Goal: Use online tool/utility: Utilize a website feature to perform a specific function

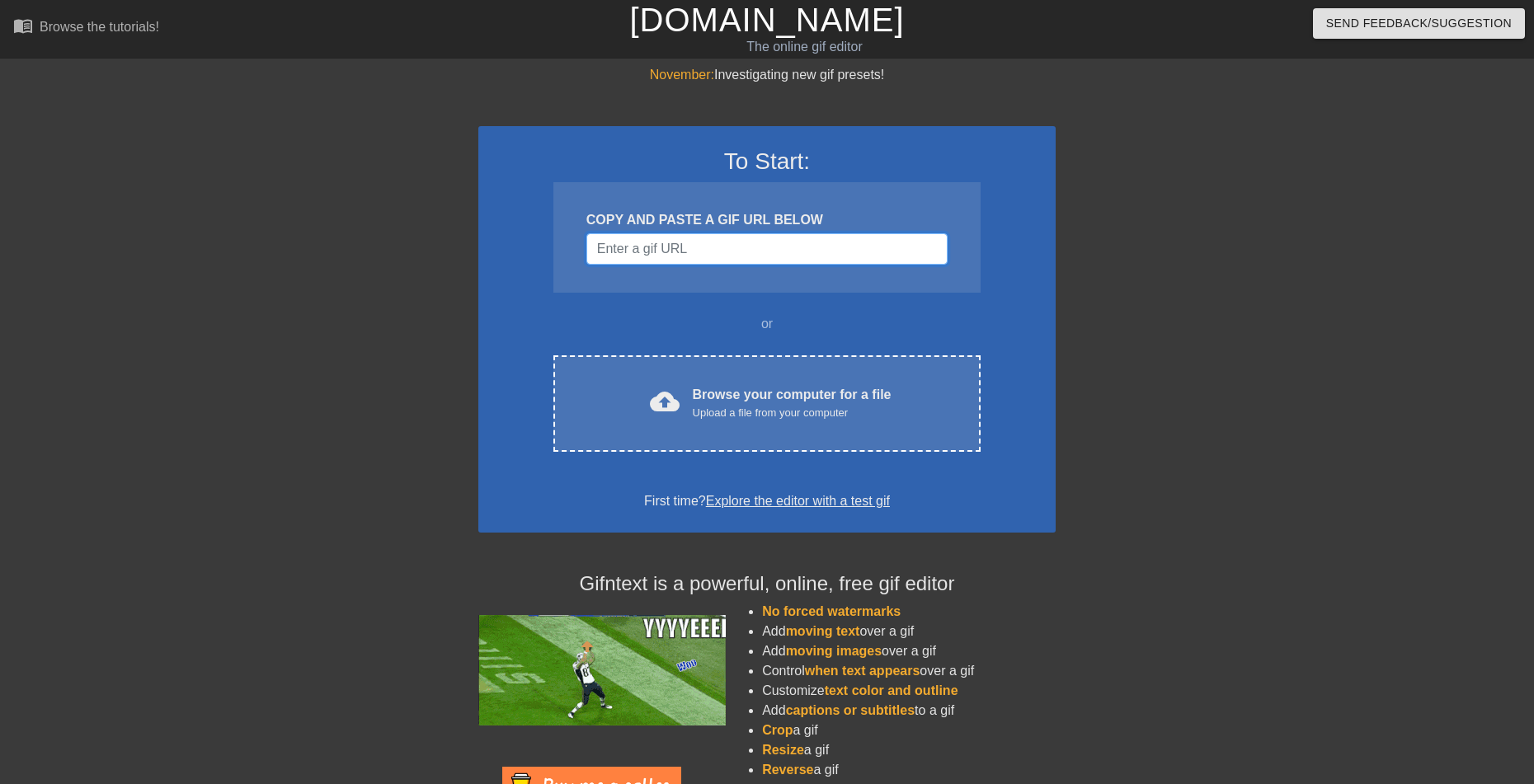
click at [701, 240] on input "Username" at bounding box center [766, 249] width 361 height 32
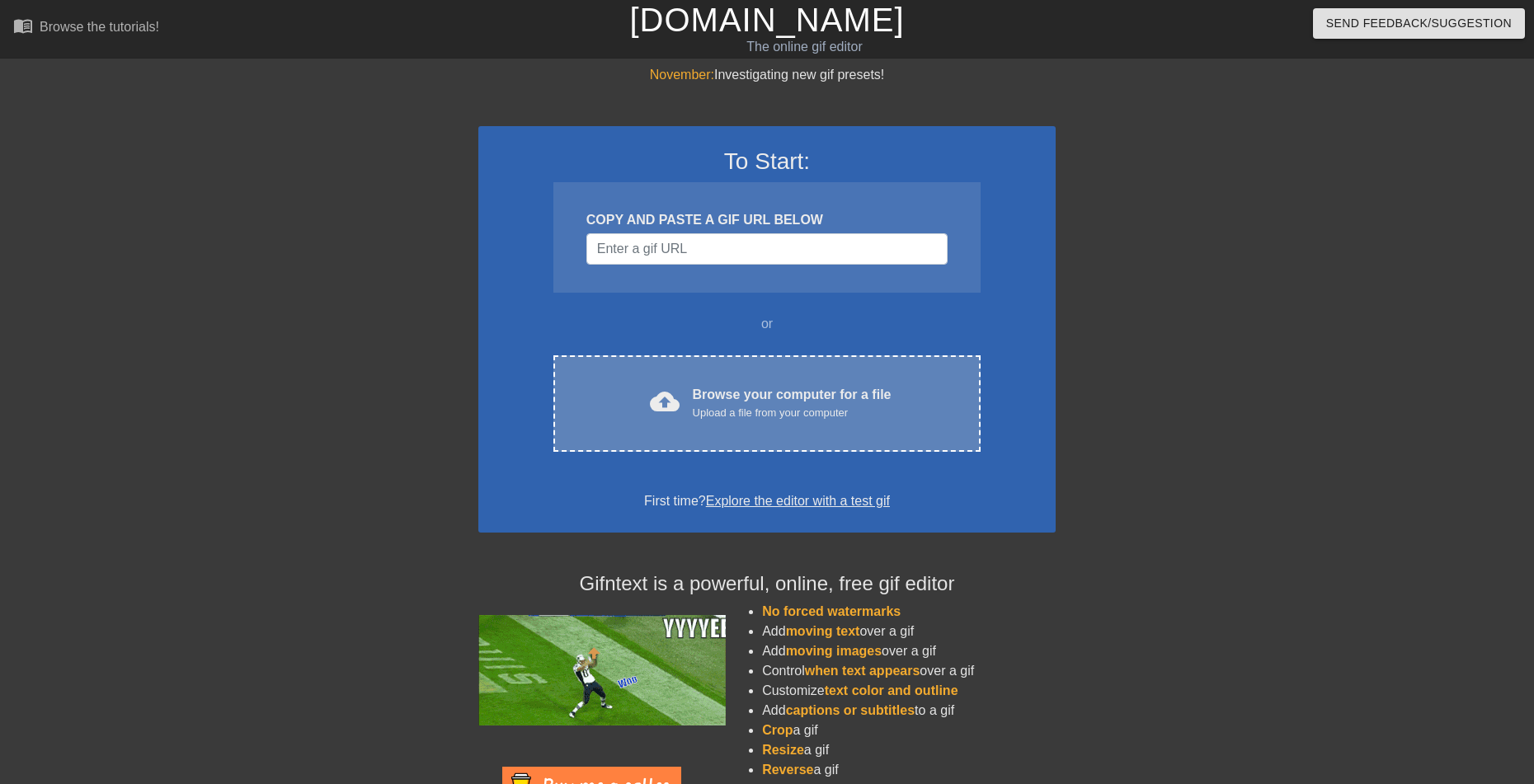
click at [781, 426] on div "cloud_upload Browse your computer for a file Upload a file from your computer C…" at bounding box center [767, 403] width 427 height 96
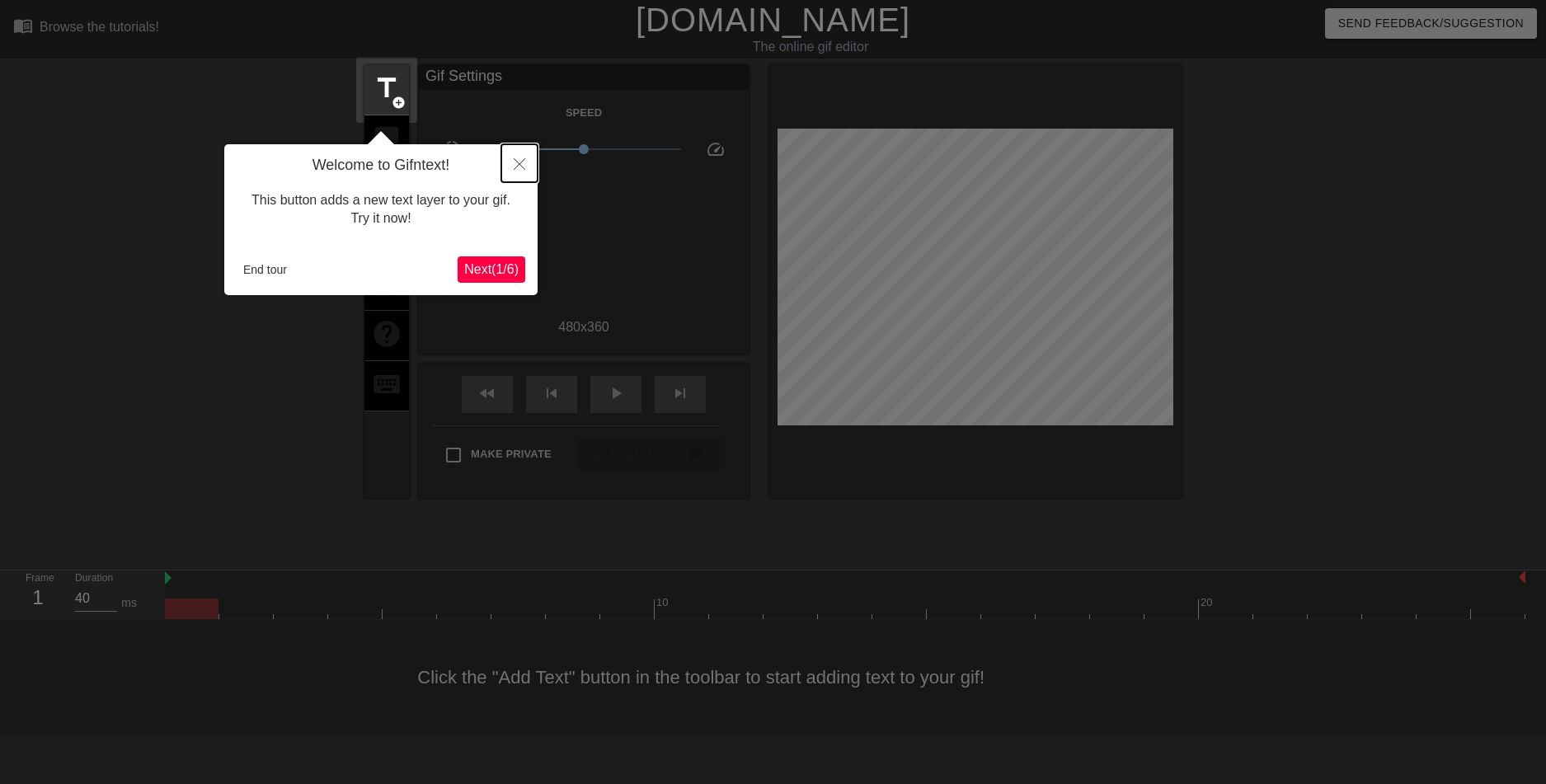
click at [512, 169] on button "Close" at bounding box center [519, 163] width 37 height 38
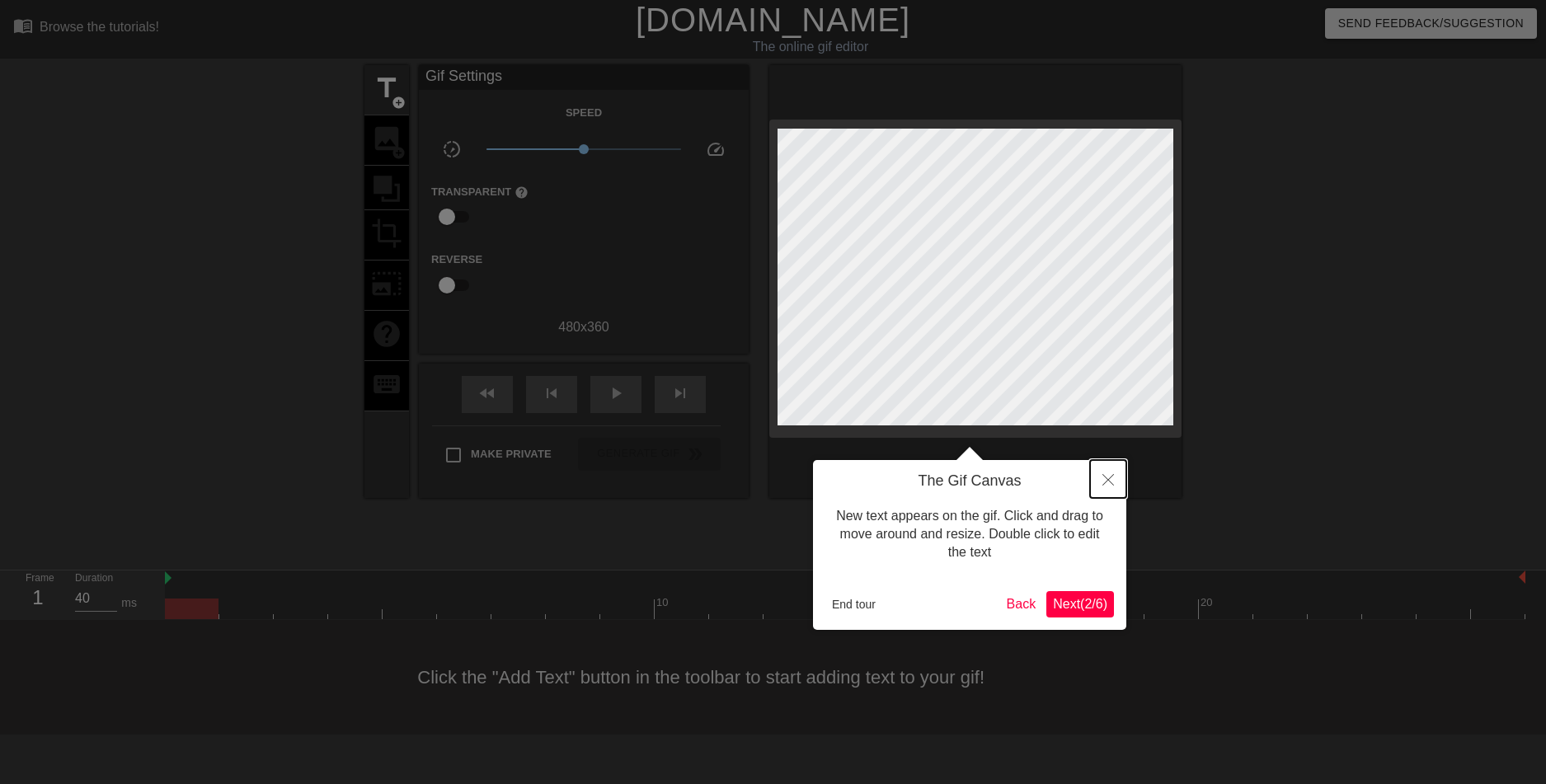
click at [1116, 480] on button "Close" at bounding box center [1108, 479] width 37 height 38
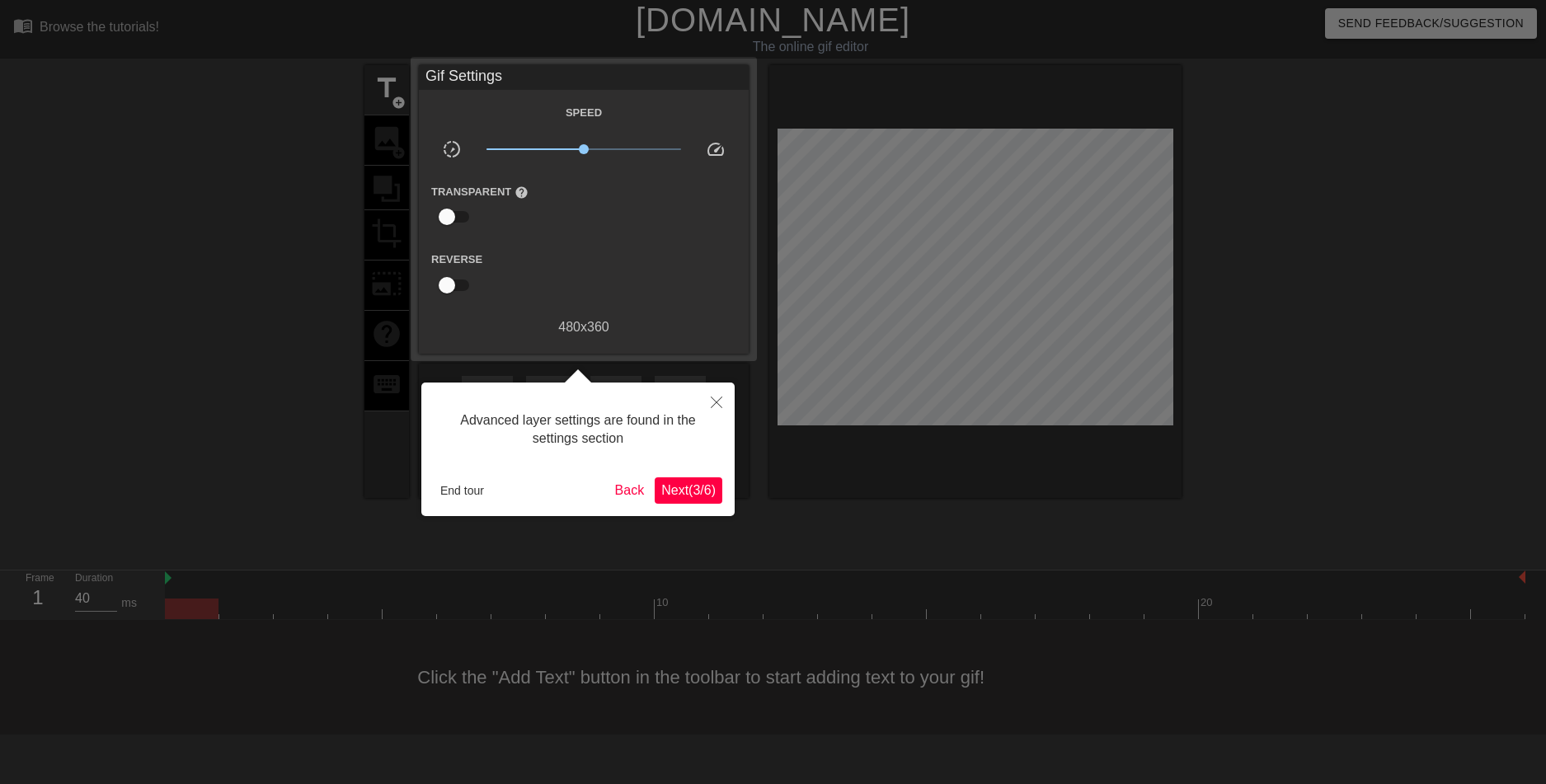
click at [699, 490] on span "Next ( 3 / 6 )" at bounding box center [689, 489] width 55 height 14
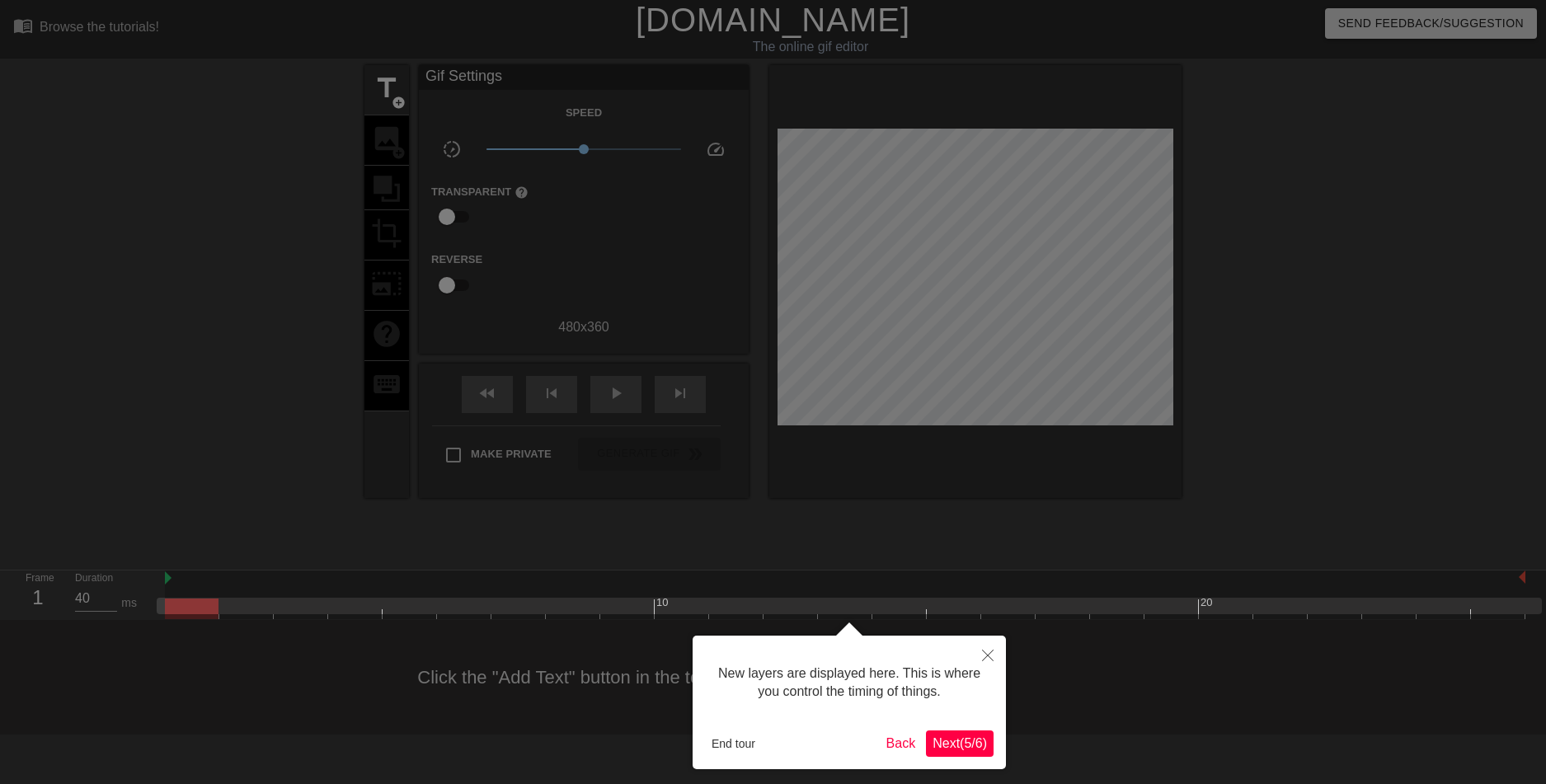
scroll to position [14, 0]
click at [950, 741] on span "Next ( 5 / 6 )" at bounding box center [960, 743] width 55 height 14
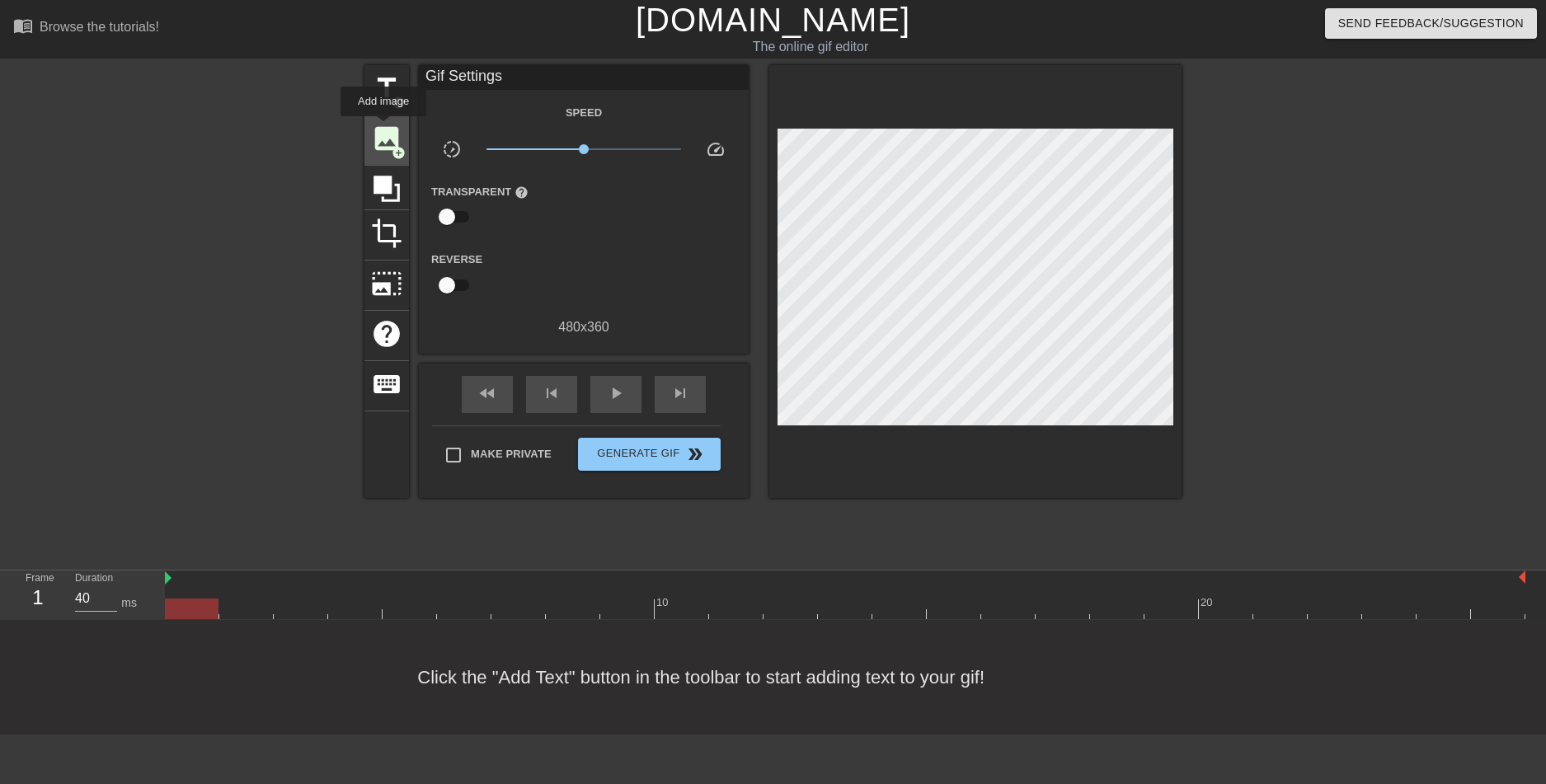
click at [383, 128] on span "image" at bounding box center [387, 139] width 32 height 32
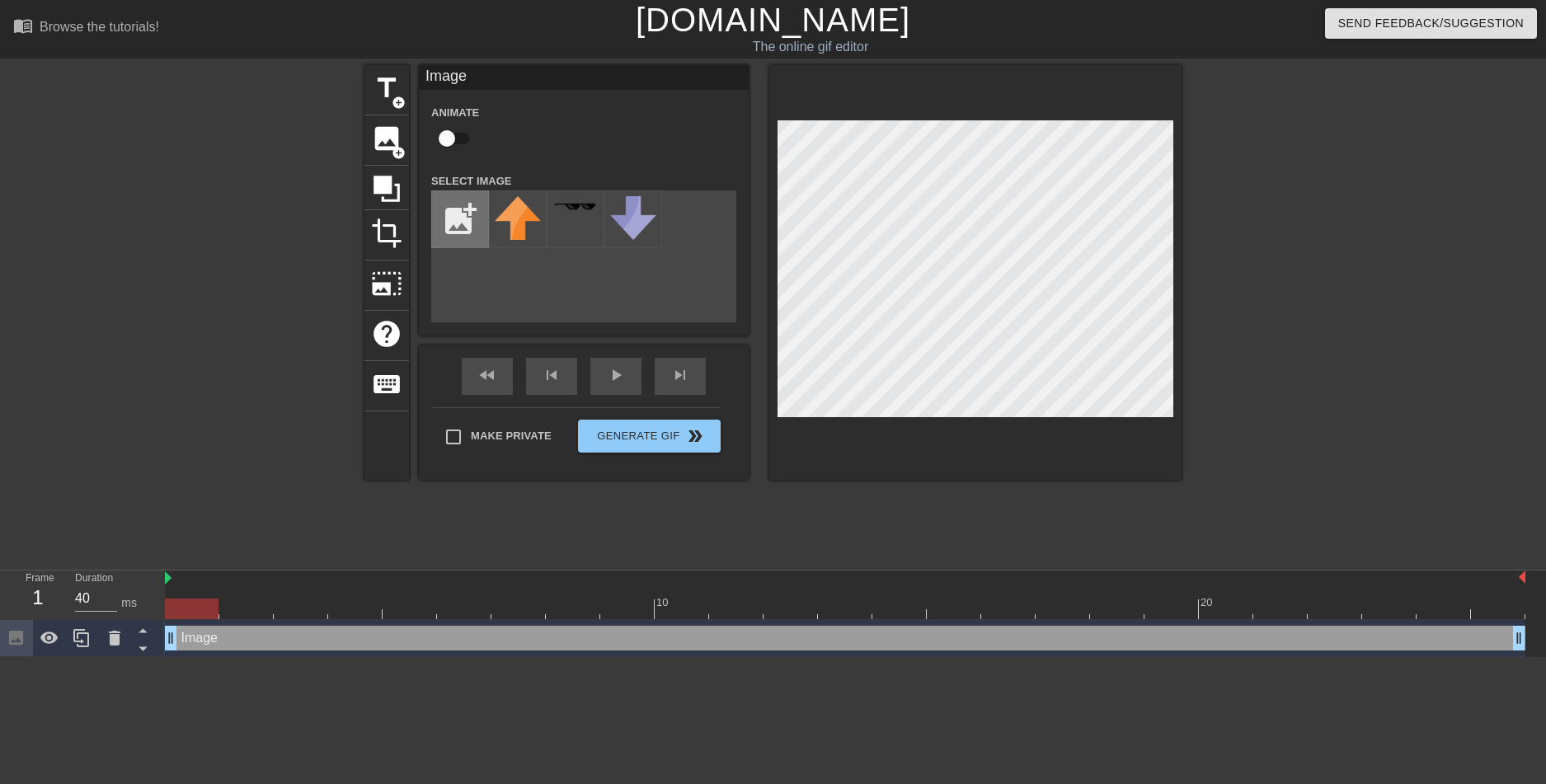
click at [456, 217] on input "file" at bounding box center [461, 219] width 56 height 56
type input "C:\fakepath\historia hollows pic 3.png"
click at [584, 224] on img at bounding box center [576, 217] width 46 height 44
click at [505, 226] on img at bounding box center [518, 231] width 46 height 71
click at [901, 645] on div "menu_book Browse the tutorials! [DOMAIN_NAME] The online gif editor Send Feedba…" at bounding box center [773, 329] width 1546 height 657
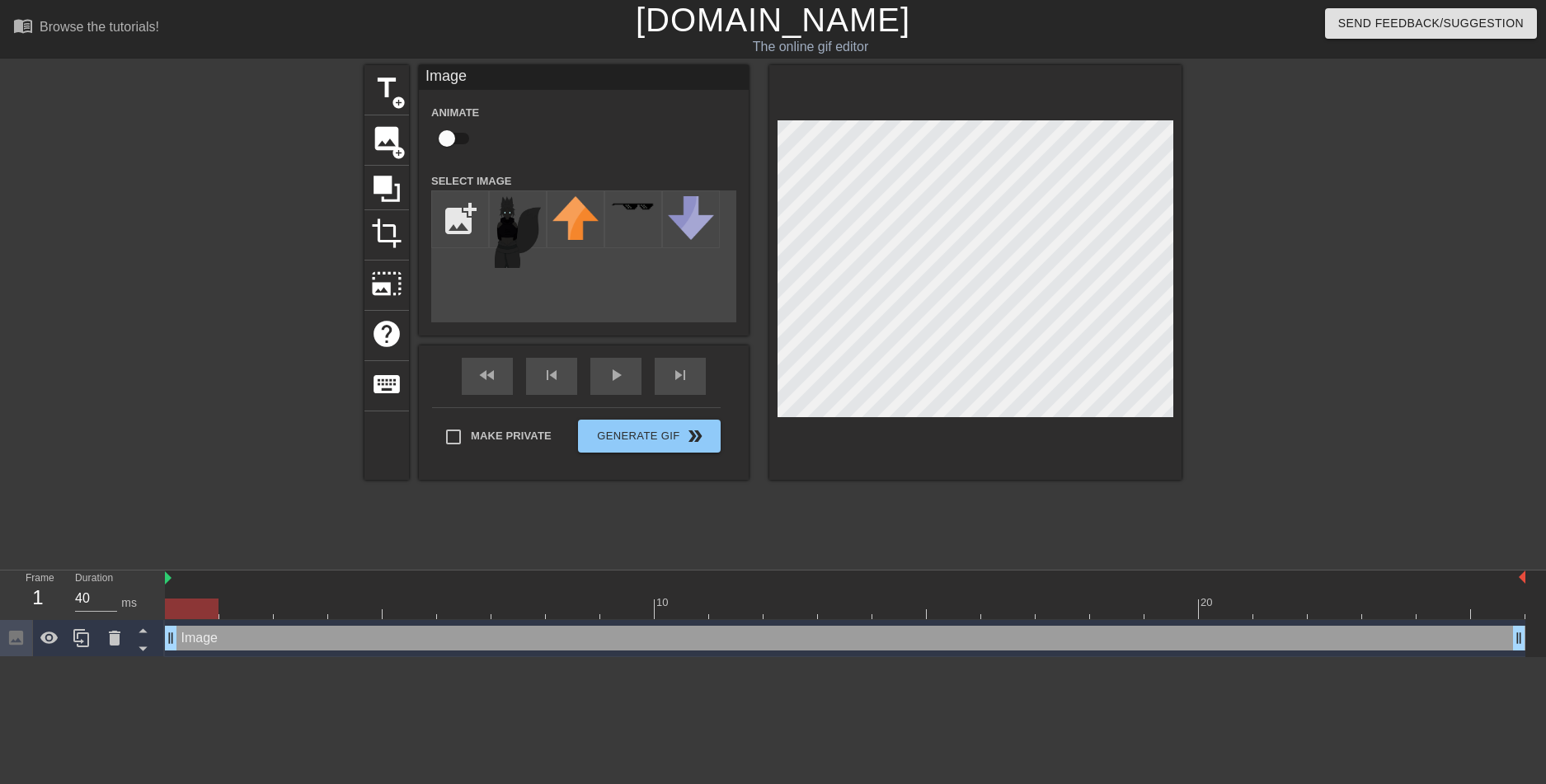
click at [1039, 573] on div "menu_book Browse the tutorials! [DOMAIN_NAME] The online gif editor Send Feedba…" at bounding box center [773, 329] width 1546 height 657
click at [734, 228] on div "title add_circle image add_circle crop photo_size_select_large help keyboard Im…" at bounding box center [773, 272] width 817 height 415
drag, startPoint x: 507, startPoint y: 177, endPoint x: 485, endPoint y: 201, distance: 32.6
drag, startPoint x: 485, startPoint y: 201, endPoint x: 527, endPoint y: 170, distance: 52.2
drag, startPoint x: 527, startPoint y: 170, endPoint x: 498, endPoint y: 208, distance: 47.8
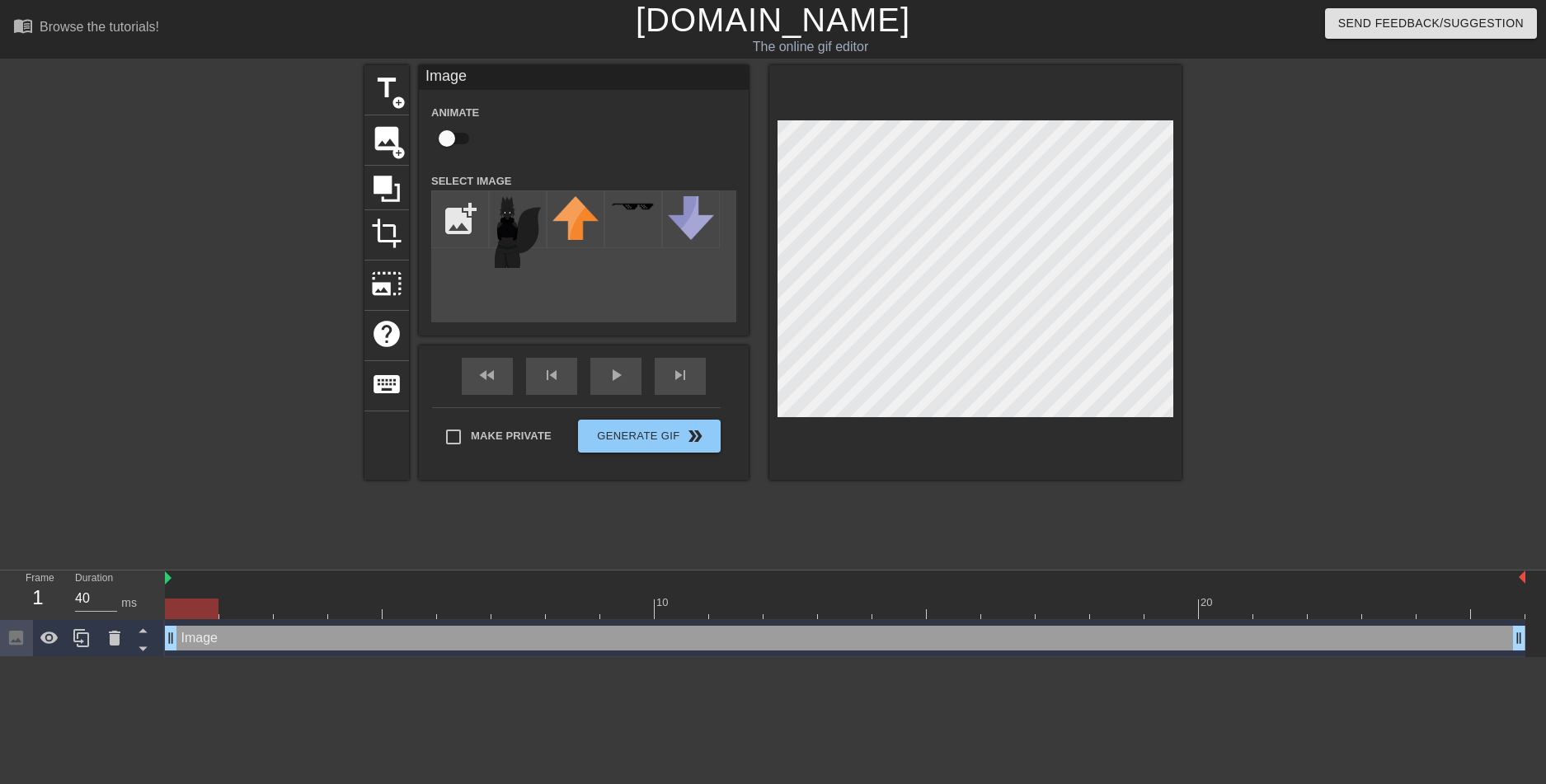
drag, startPoint x: 498, startPoint y: 208, endPoint x: 528, endPoint y: 114, distance: 98.7
click at [528, 114] on div "Animate" at bounding box center [583, 128] width 329 height 52
click at [528, 212] on img at bounding box center [518, 231] width 46 height 71
click at [521, 229] on img at bounding box center [518, 231] width 46 height 71
click at [560, 228] on img at bounding box center [576, 217] width 46 height 44
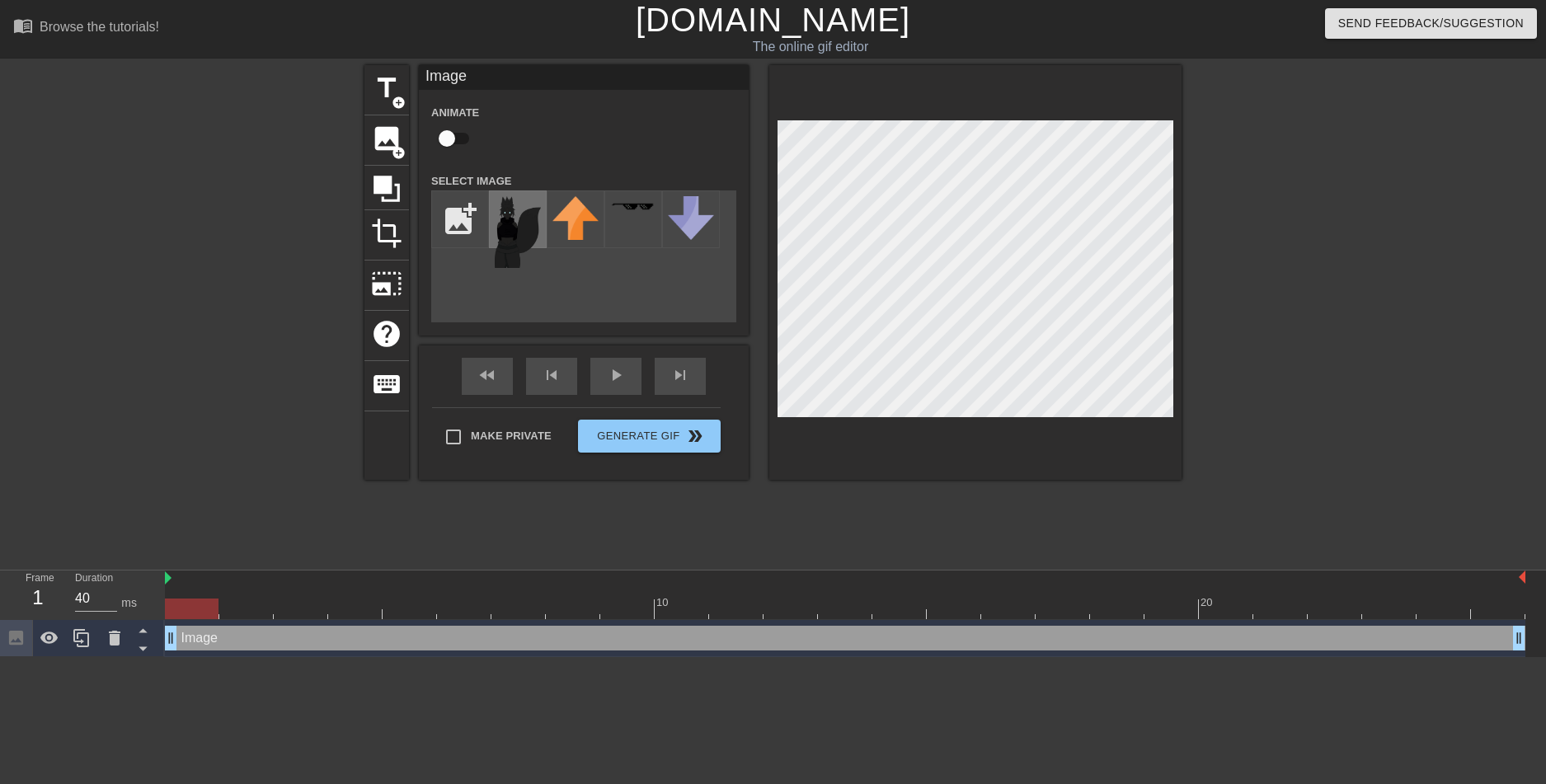
click at [523, 232] on img at bounding box center [518, 231] width 46 height 71
click at [578, 226] on img at bounding box center [576, 217] width 46 height 44
click at [450, 220] on input "file" at bounding box center [461, 219] width 56 height 56
type input "C:\fakepath\historia hollows pic 3.png"
click at [510, 230] on img at bounding box center [518, 231] width 46 height 71
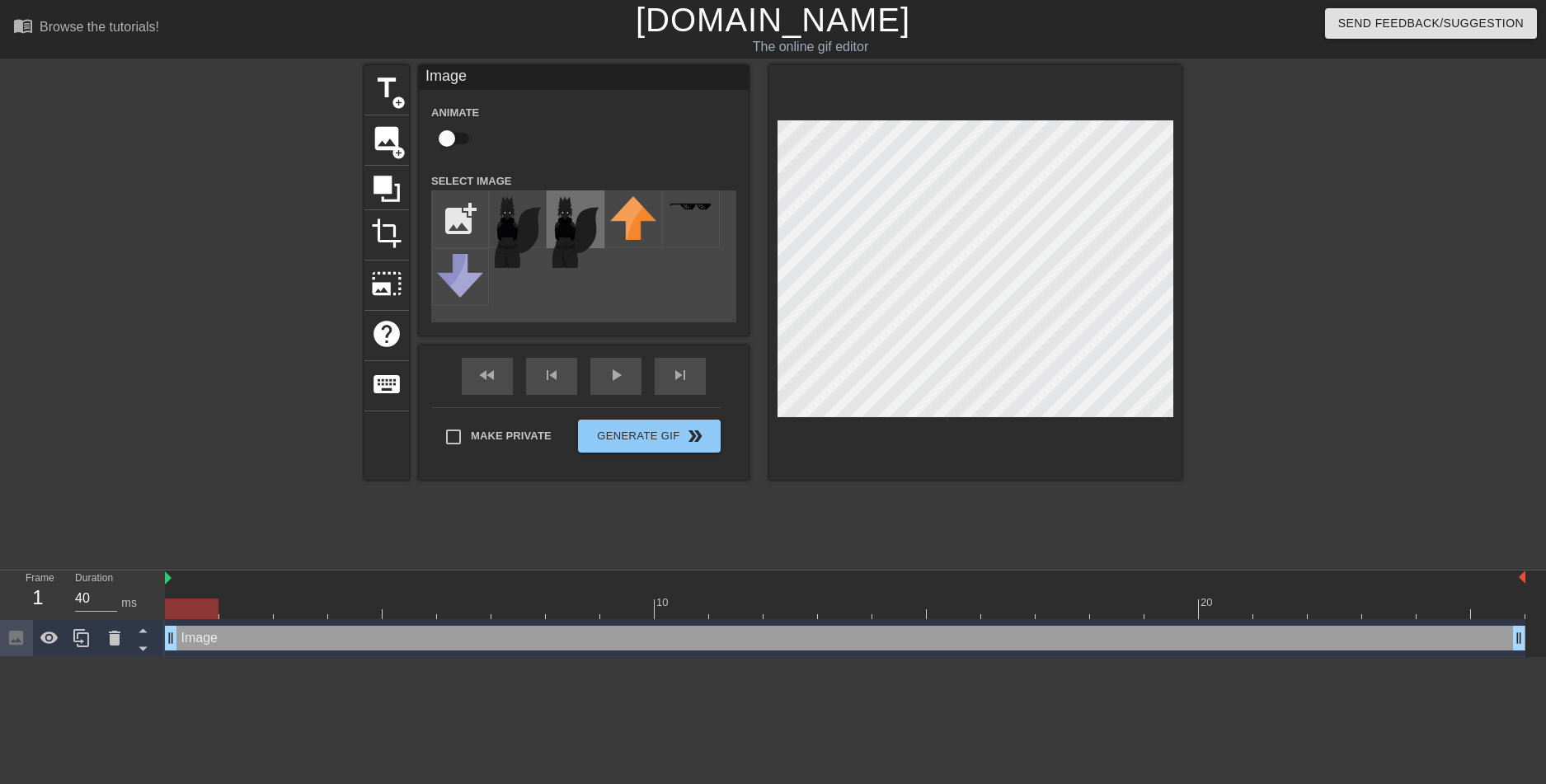
click at [569, 221] on img at bounding box center [576, 231] width 46 height 71
click at [947, 62] on div "menu_book Browse the tutorials! [DOMAIN_NAME] The online gif editor Send Feedba…" at bounding box center [773, 329] width 1546 height 657
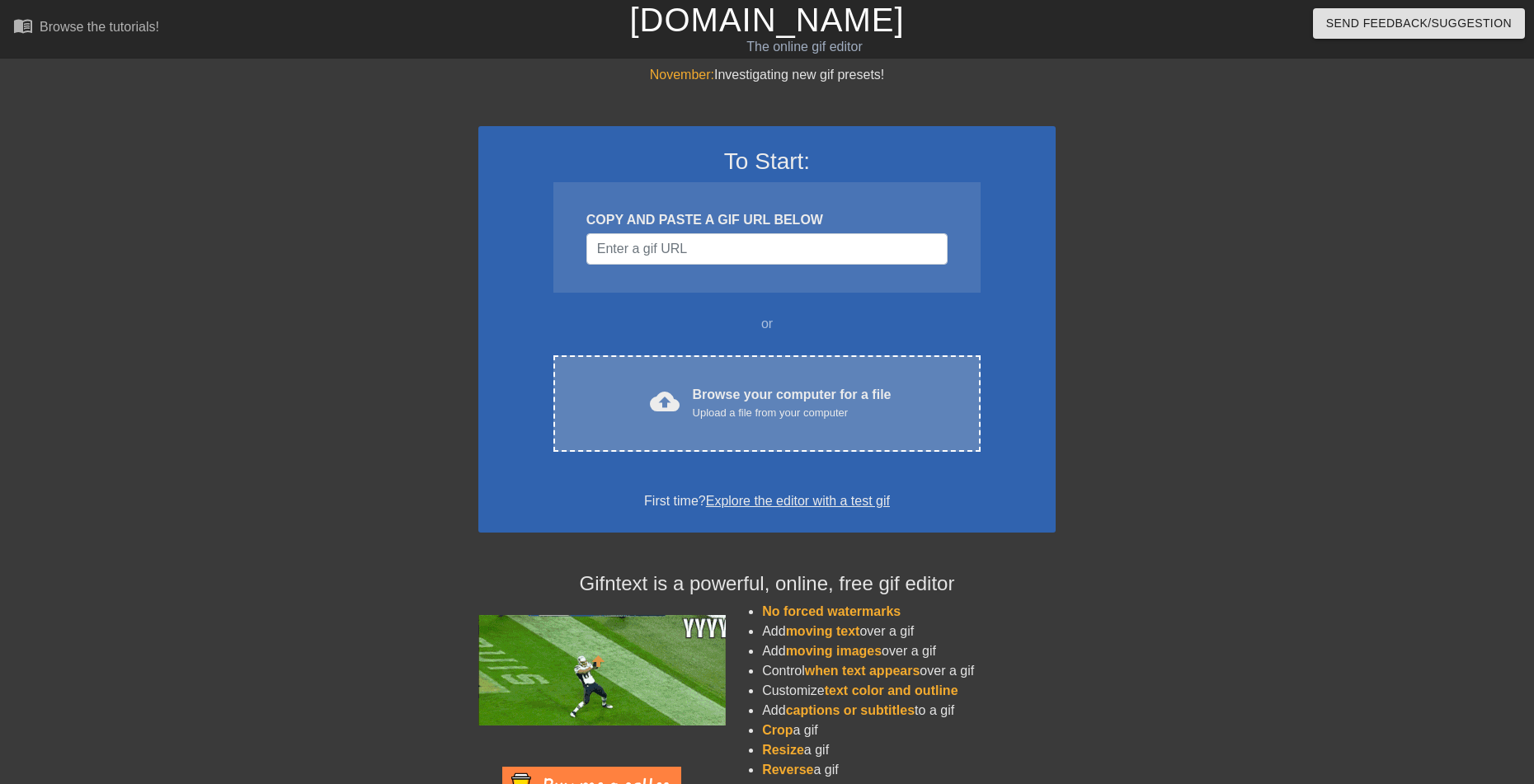
click at [759, 382] on div "cloud_upload Browse your computer for a file Upload a file from your computer C…" at bounding box center [767, 403] width 427 height 96
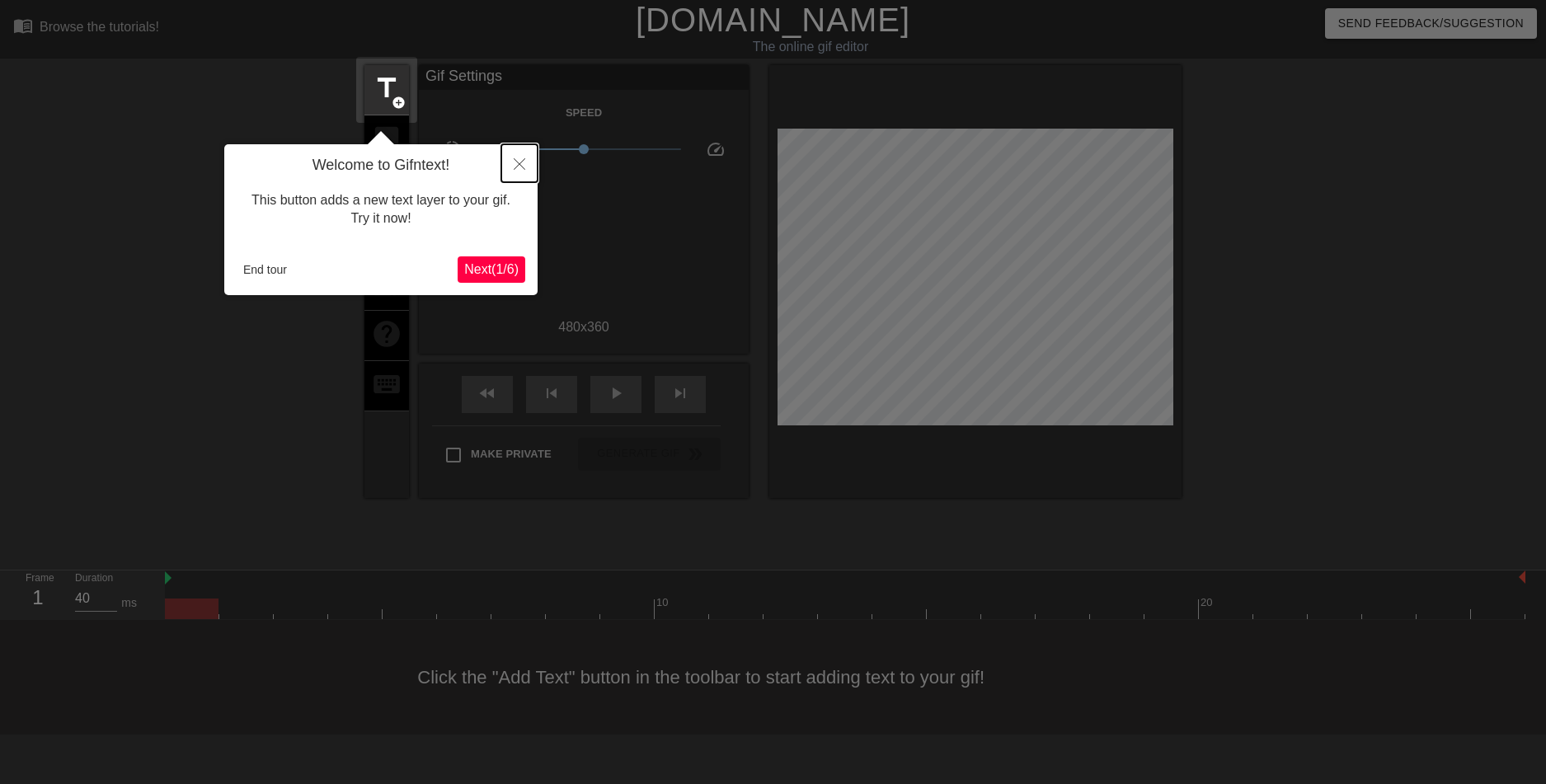
click at [522, 163] on icon "Close" at bounding box center [519, 164] width 12 height 12
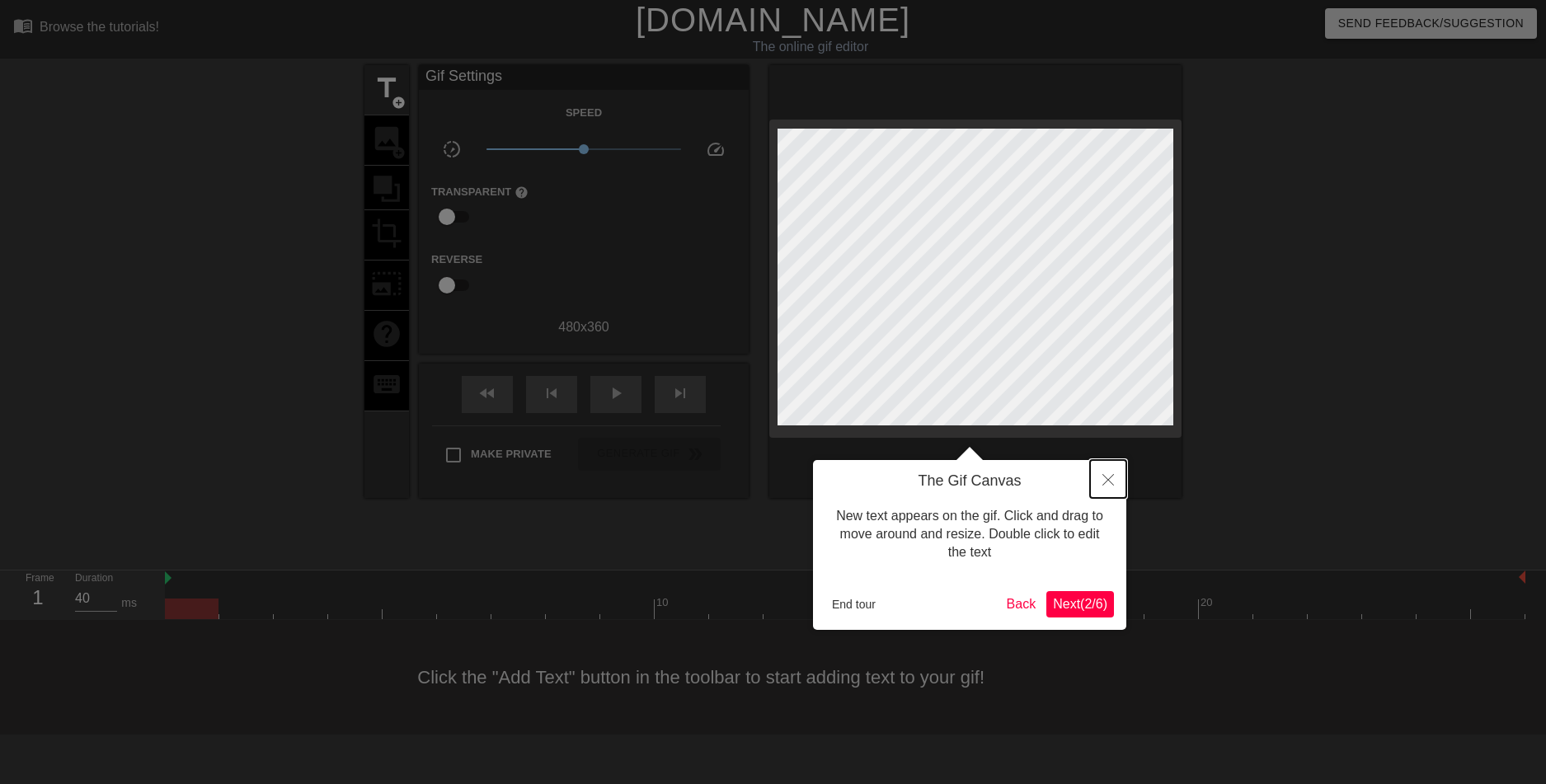
click at [1101, 475] on button "Close" at bounding box center [1108, 479] width 37 height 38
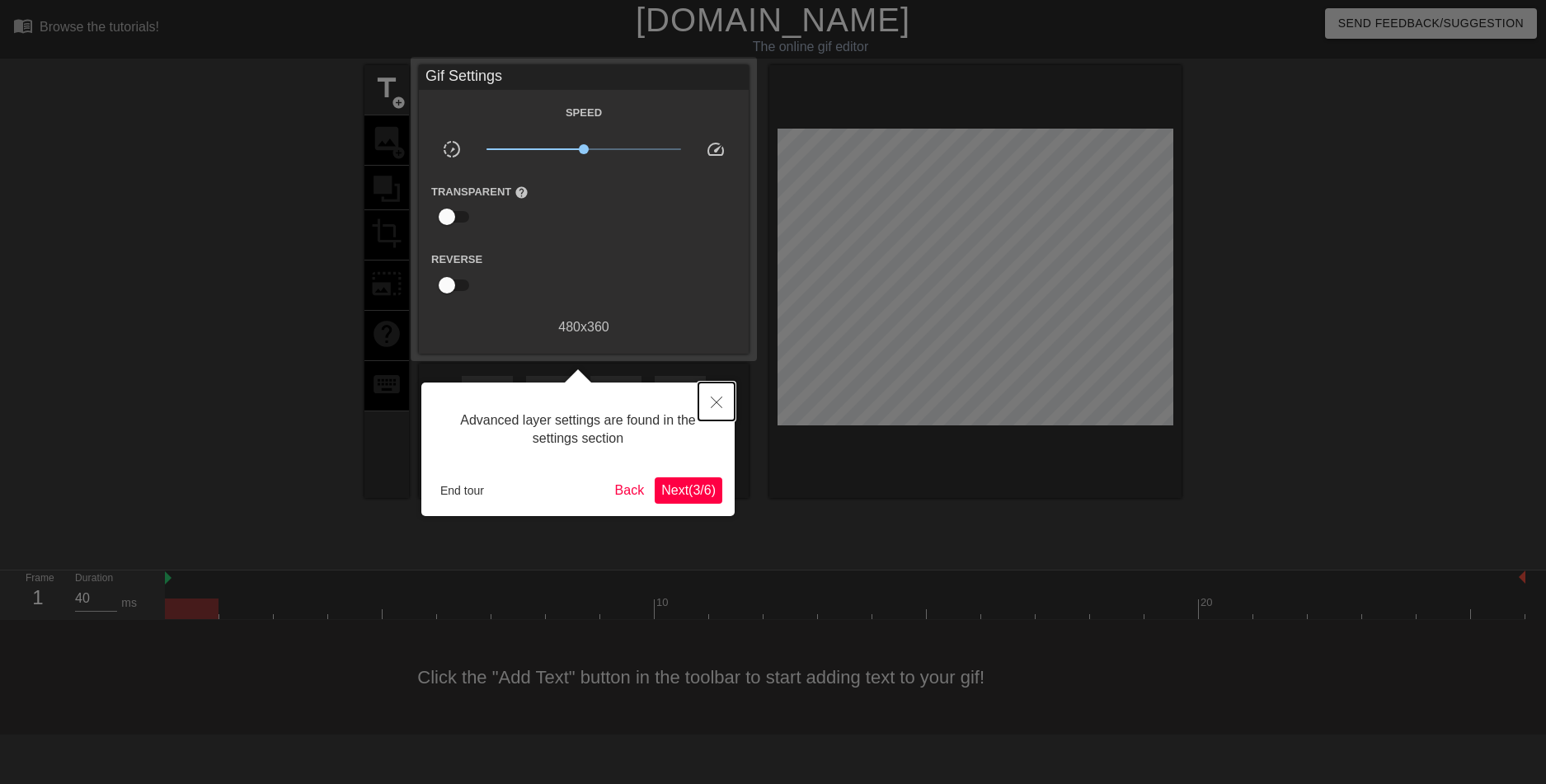
click at [726, 396] on button "Close" at bounding box center [716, 402] width 37 height 38
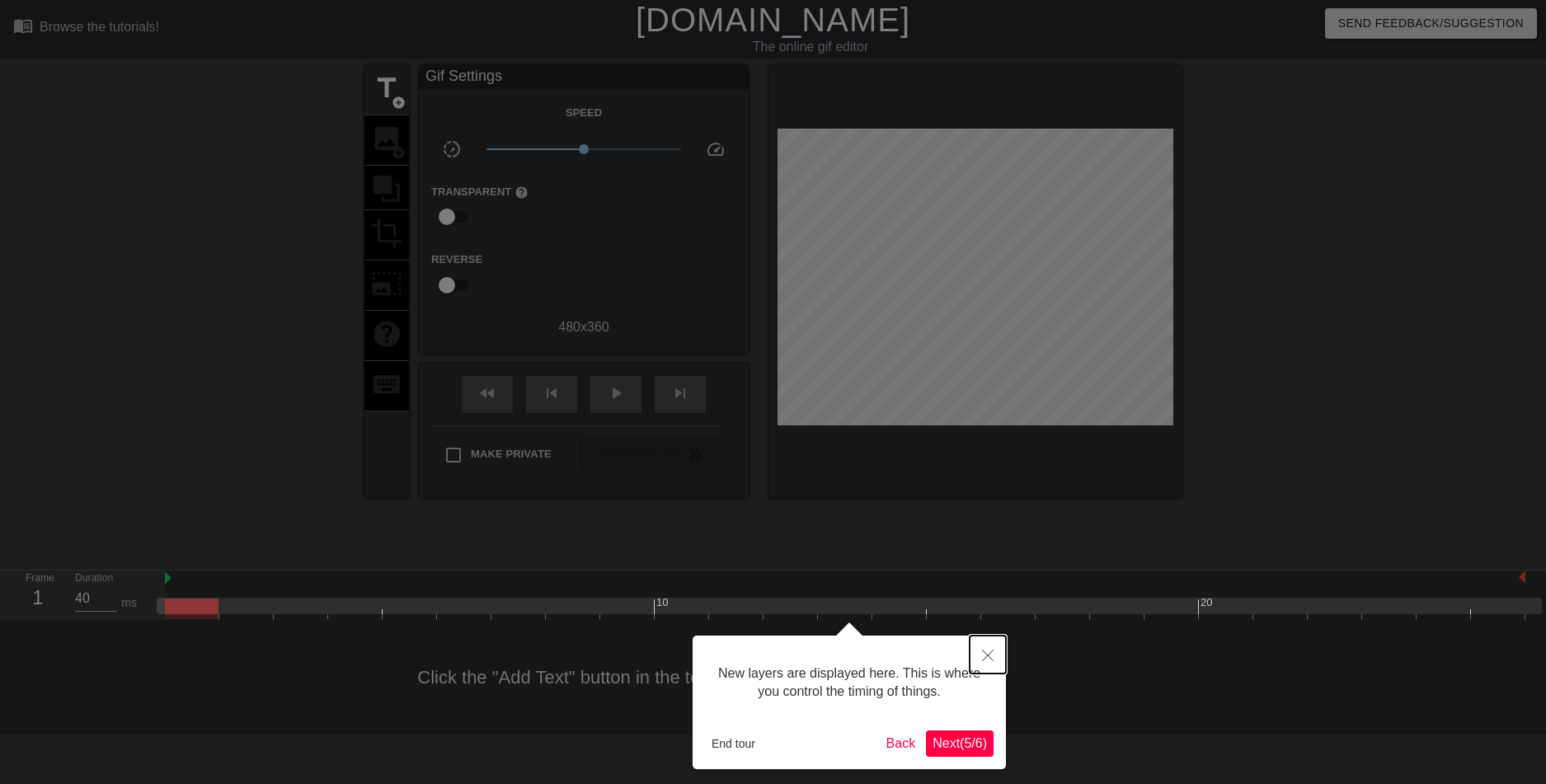
click at [987, 653] on icon "Close" at bounding box center [988, 655] width 12 height 12
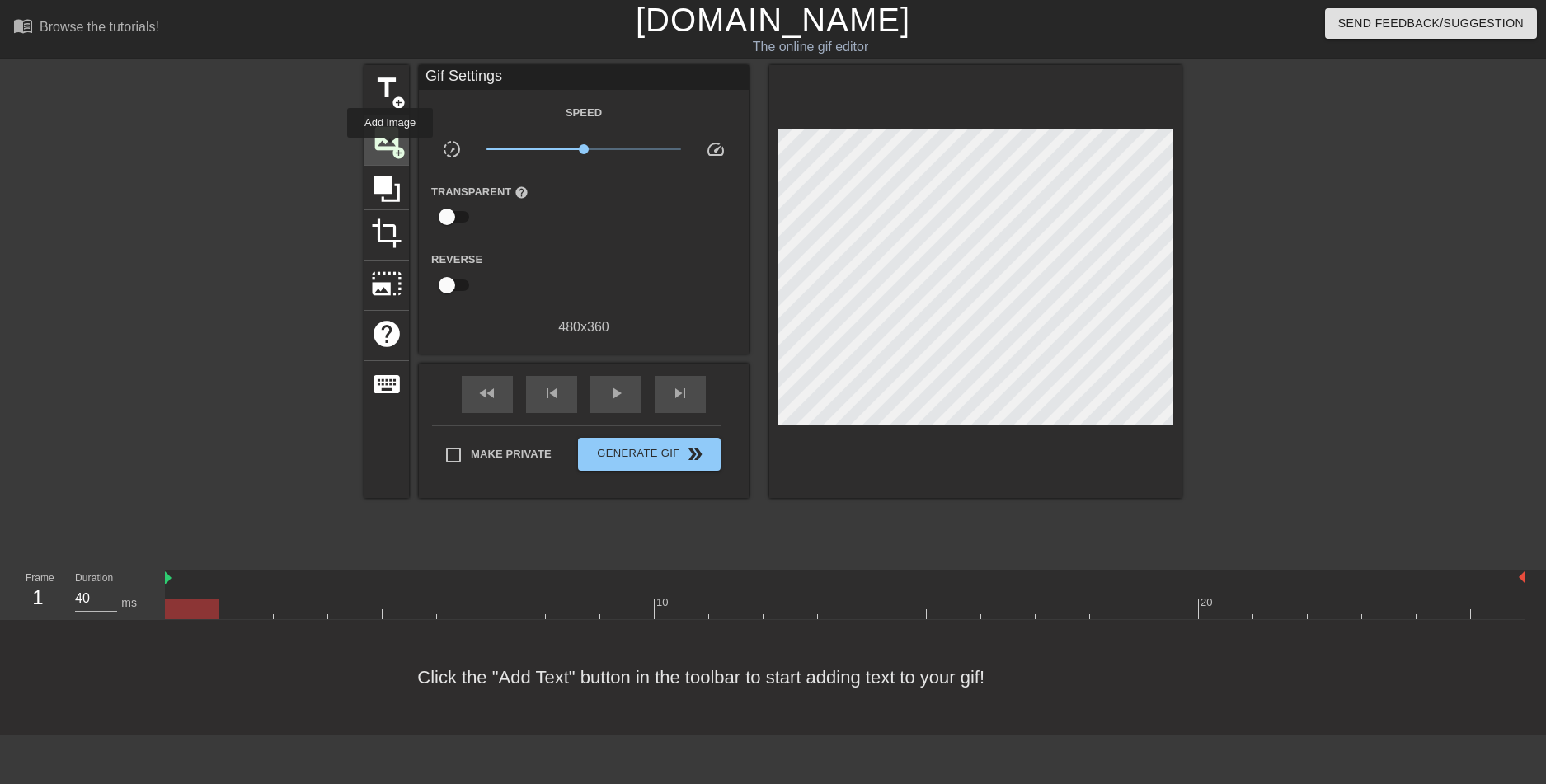
click at [390, 149] on span "image" at bounding box center [387, 139] width 32 height 32
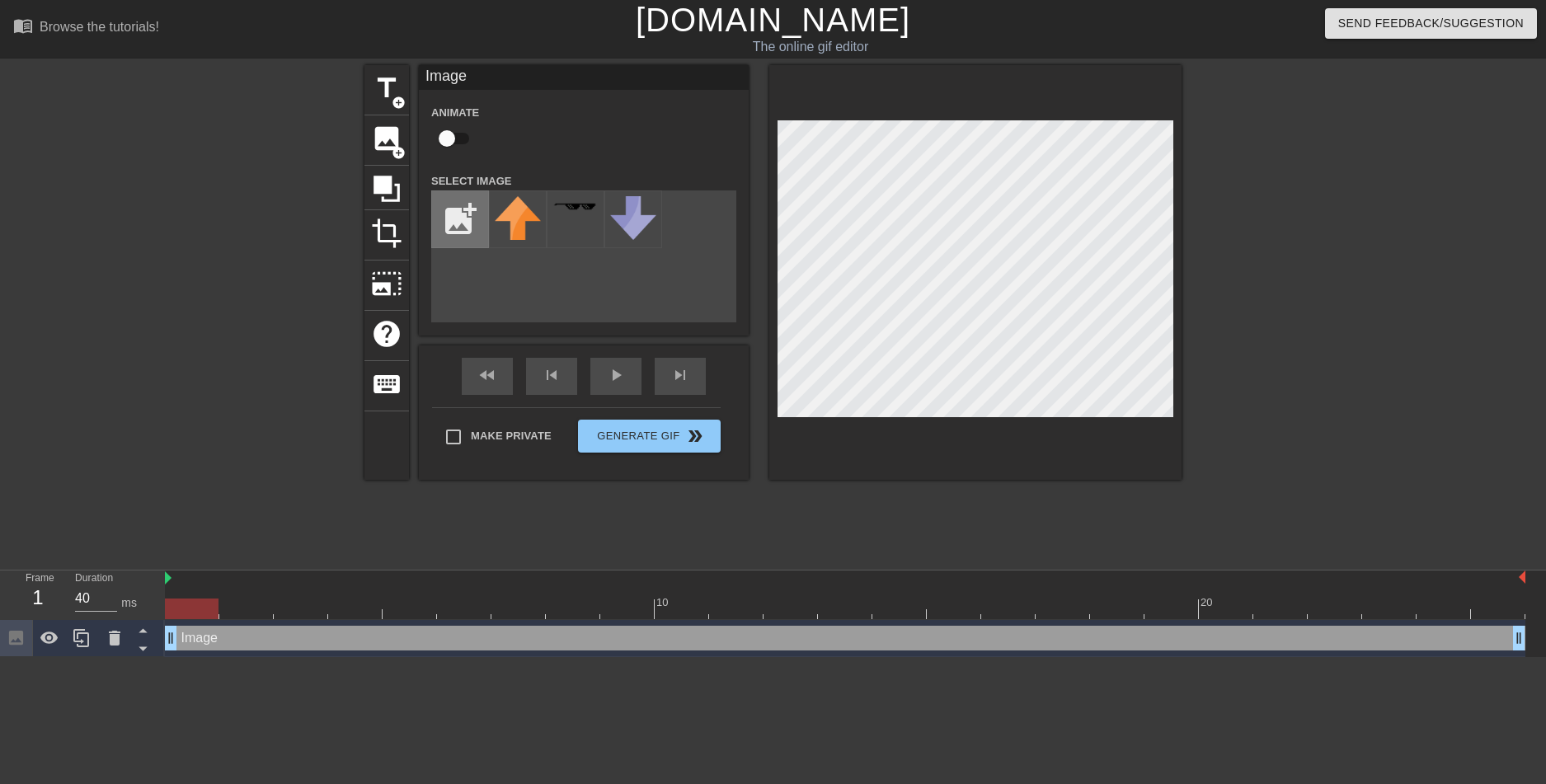
click at [457, 224] on input "file" at bounding box center [461, 219] width 56 height 56
type input "C:\fakepath\historia hollows pic 3.png"
click at [513, 221] on img at bounding box center [518, 231] width 46 height 71
click at [908, 473] on div at bounding box center [975, 272] width 412 height 415
click at [937, 438] on div at bounding box center [975, 272] width 412 height 415
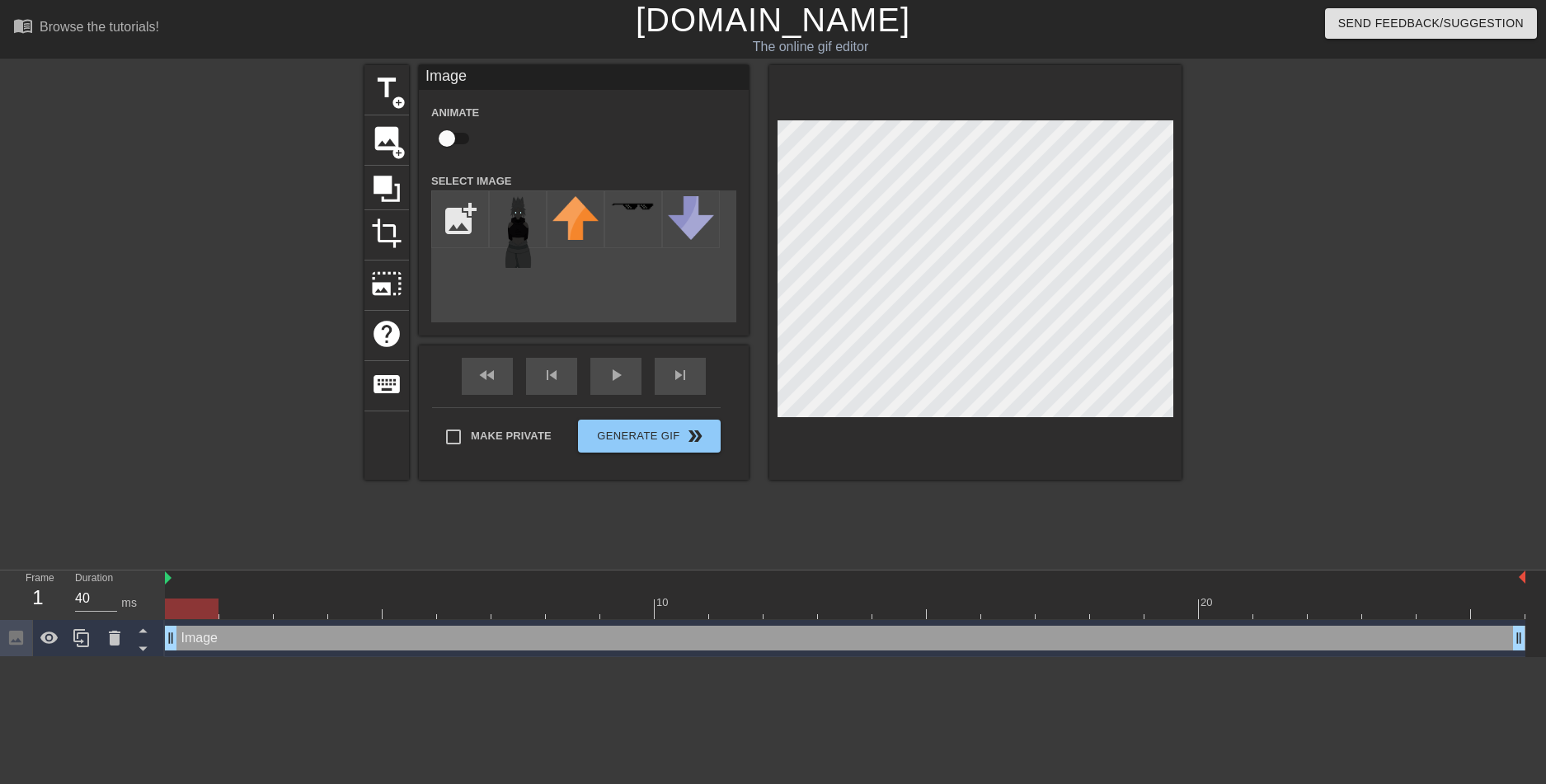
click at [1285, 210] on div at bounding box center [1324, 312] width 247 height 494
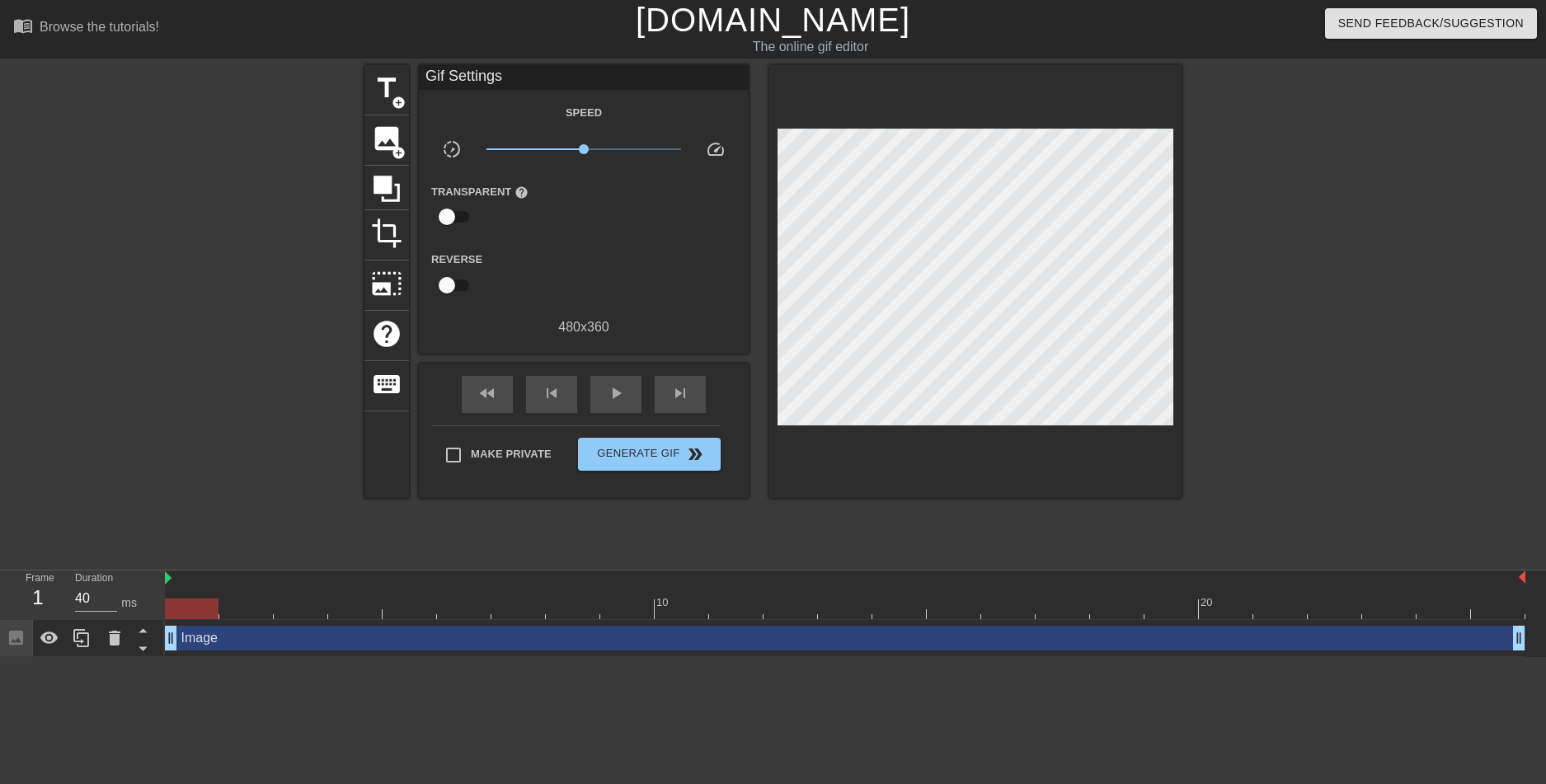
click at [276, 632] on div "Image drag_handle drag_handle" at bounding box center [845, 638] width 1360 height 25
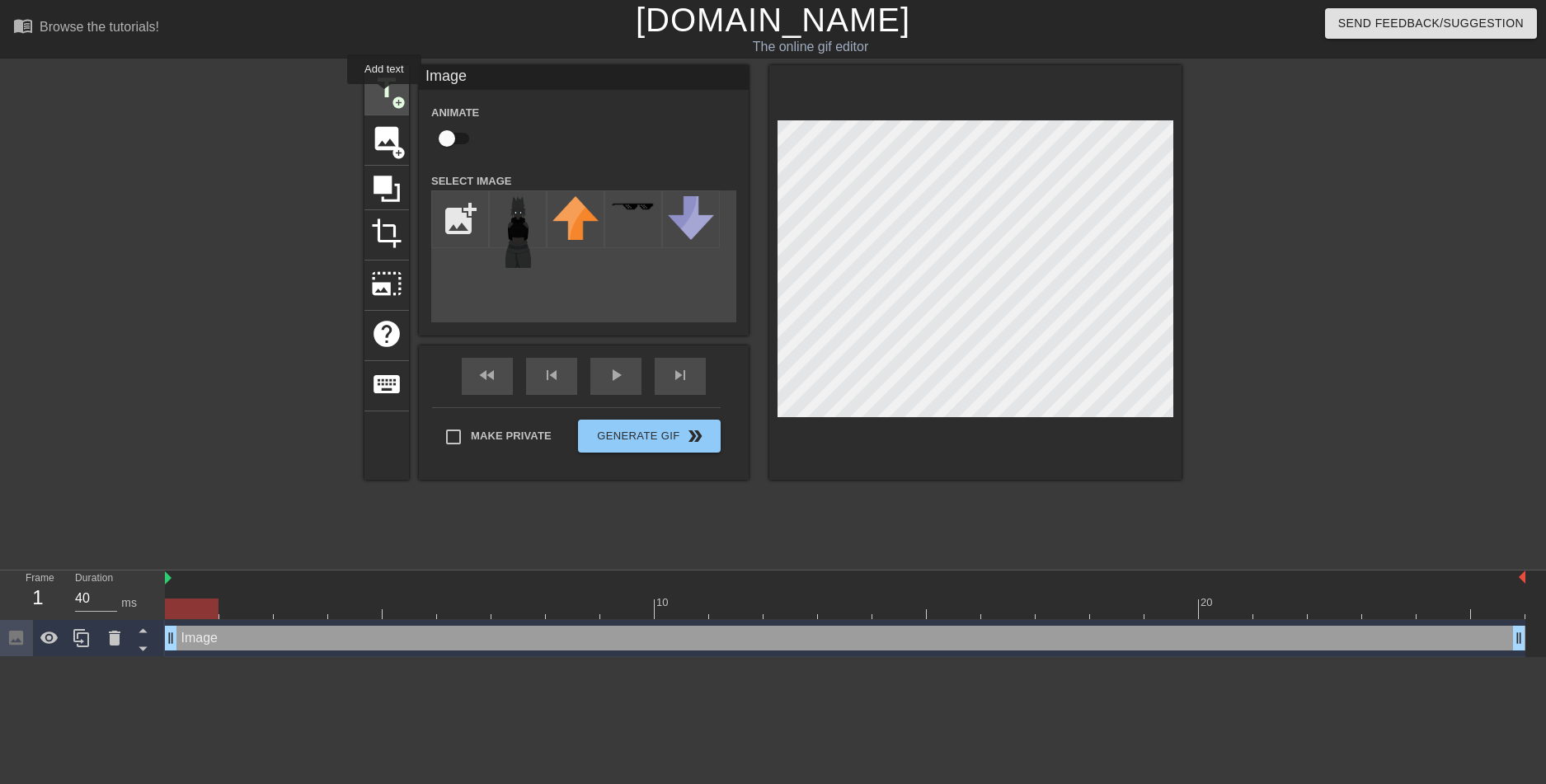
click at [384, 95] on span "title" at bounding box center [387, 88] width 32 height 32
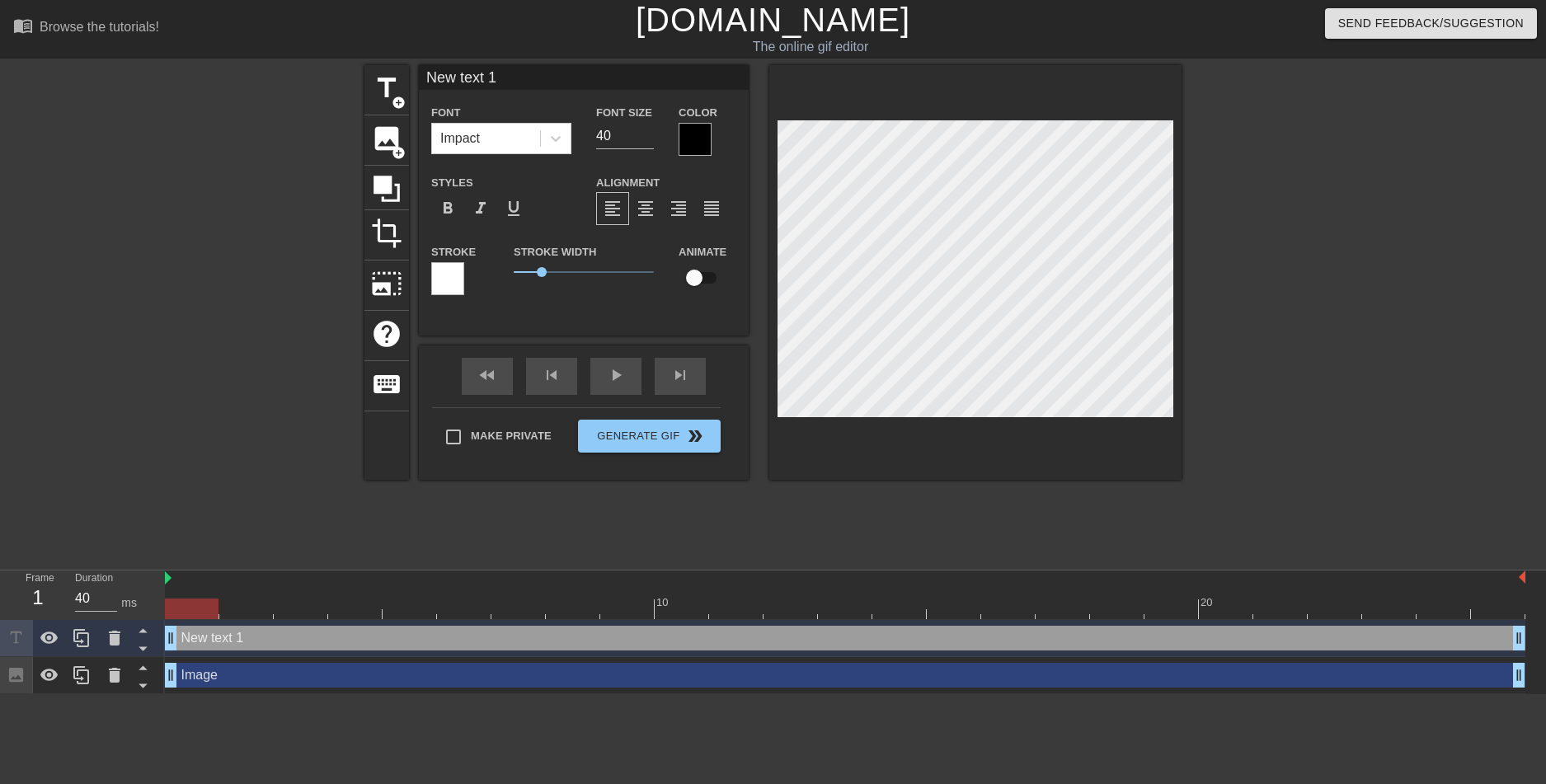
click at [916, 66] on div at bounding box center [975, 272] width 412 height 415
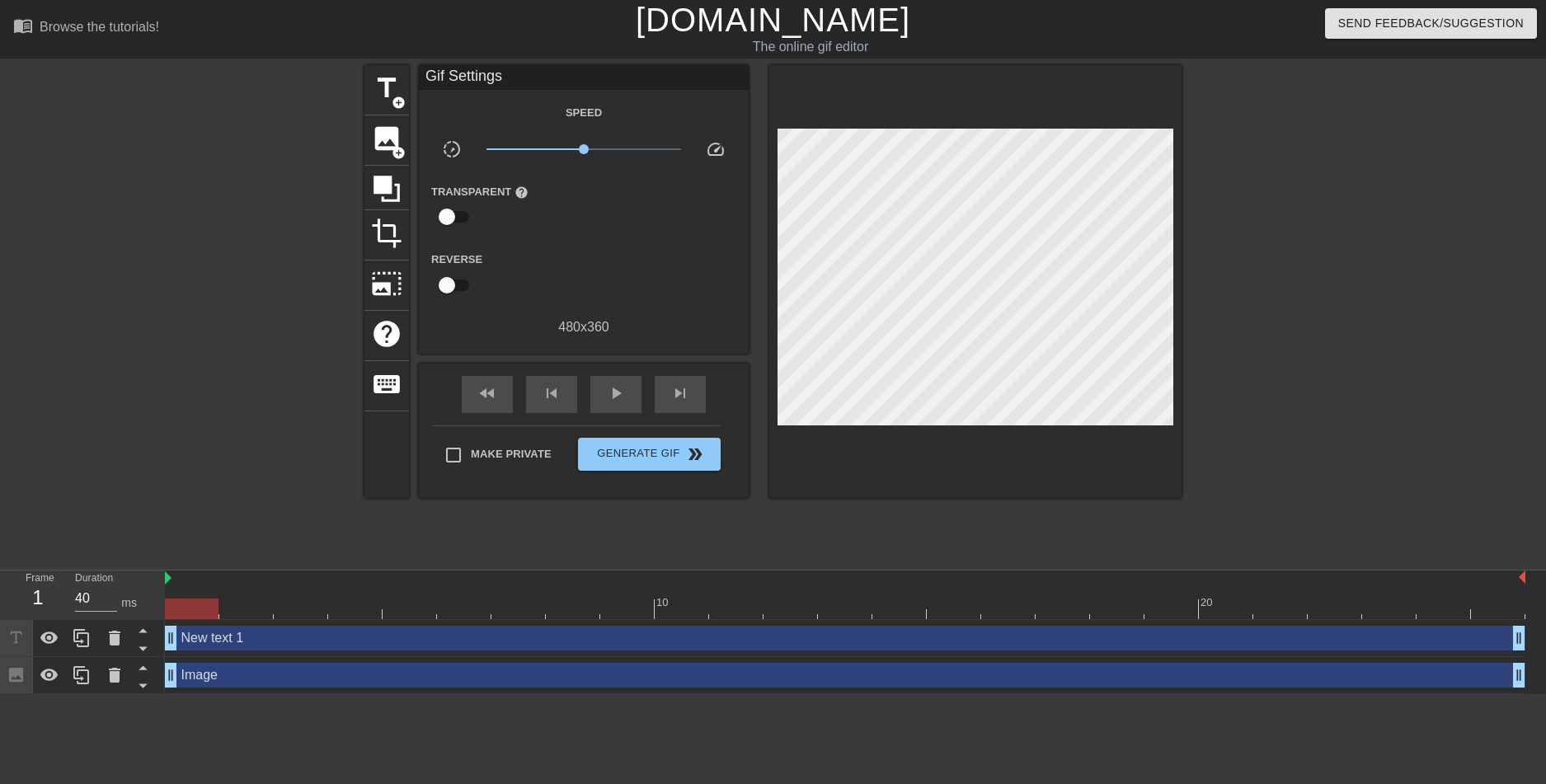
click at [1283, 246] on div at bounding box center [1324, 312] width 247 height 494
click at [392, 131] on span "image" at bounding box center [387, 139] width 32 height 32
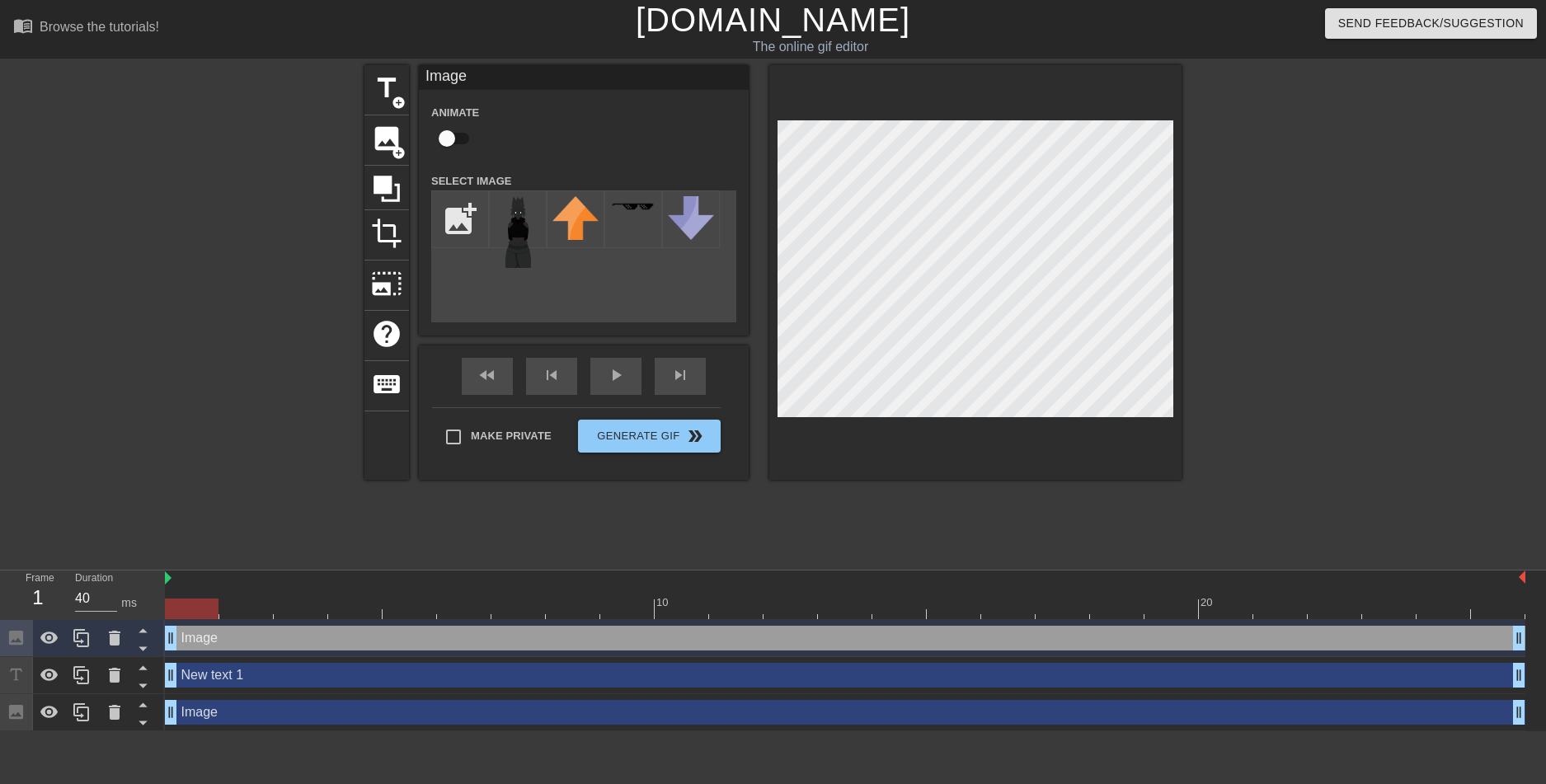
click at [931, 0] on html "menu_book Browse the tutorials! Gifntext.com The online gif editor Send Feedbac…" at bounding box center [773, 365] width 1546 height 731
click at [1312, 180] on div at bounding box center [1324, 312] width 247 height 494
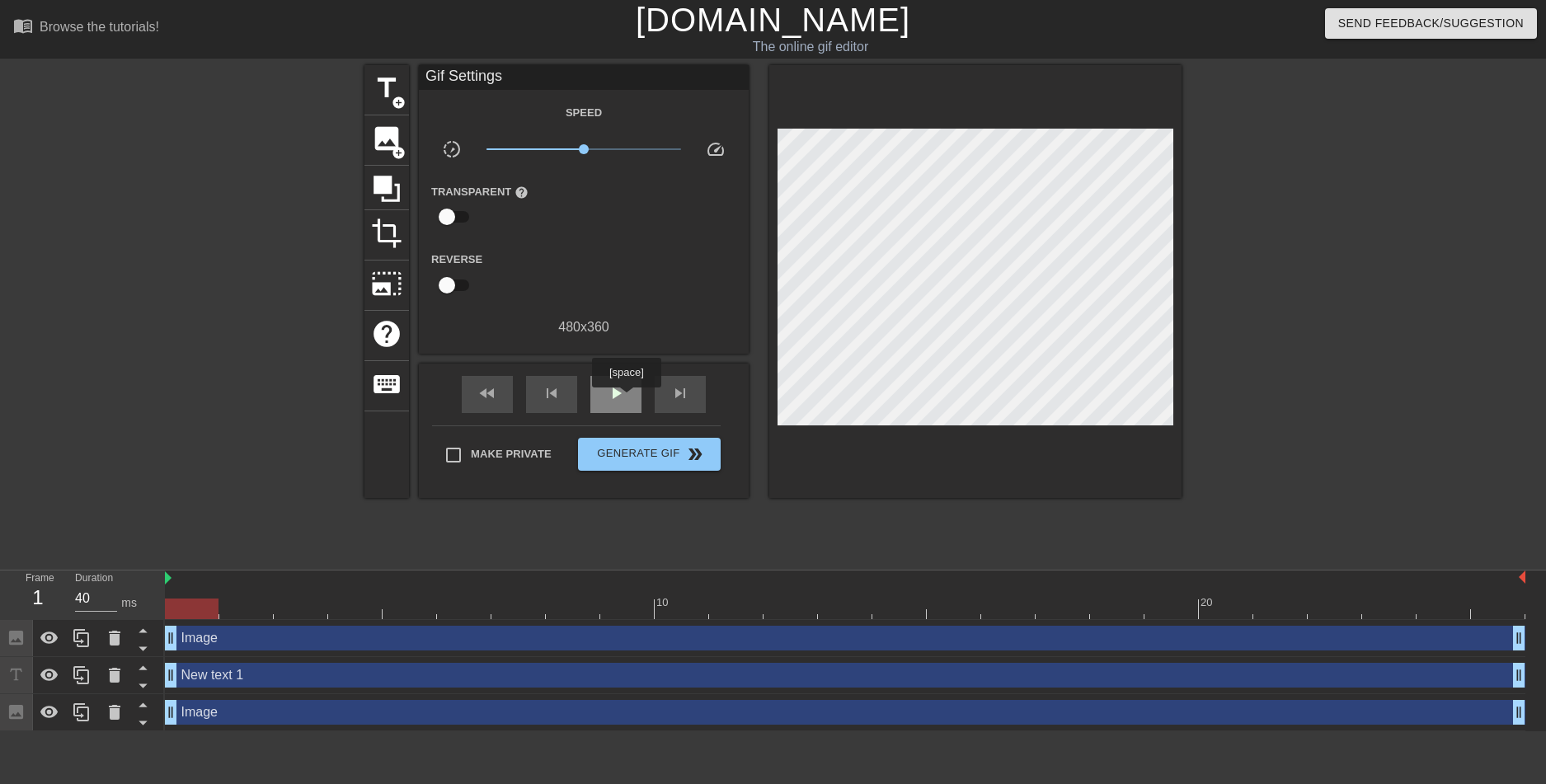
click at [626, 399] on div "play_arrow" at bounding box center [616, 394] width 51 height 37
click at [632, 450] on span "Generate Gif double_arrow" at bounding box center [649, 454] width 129 height 20
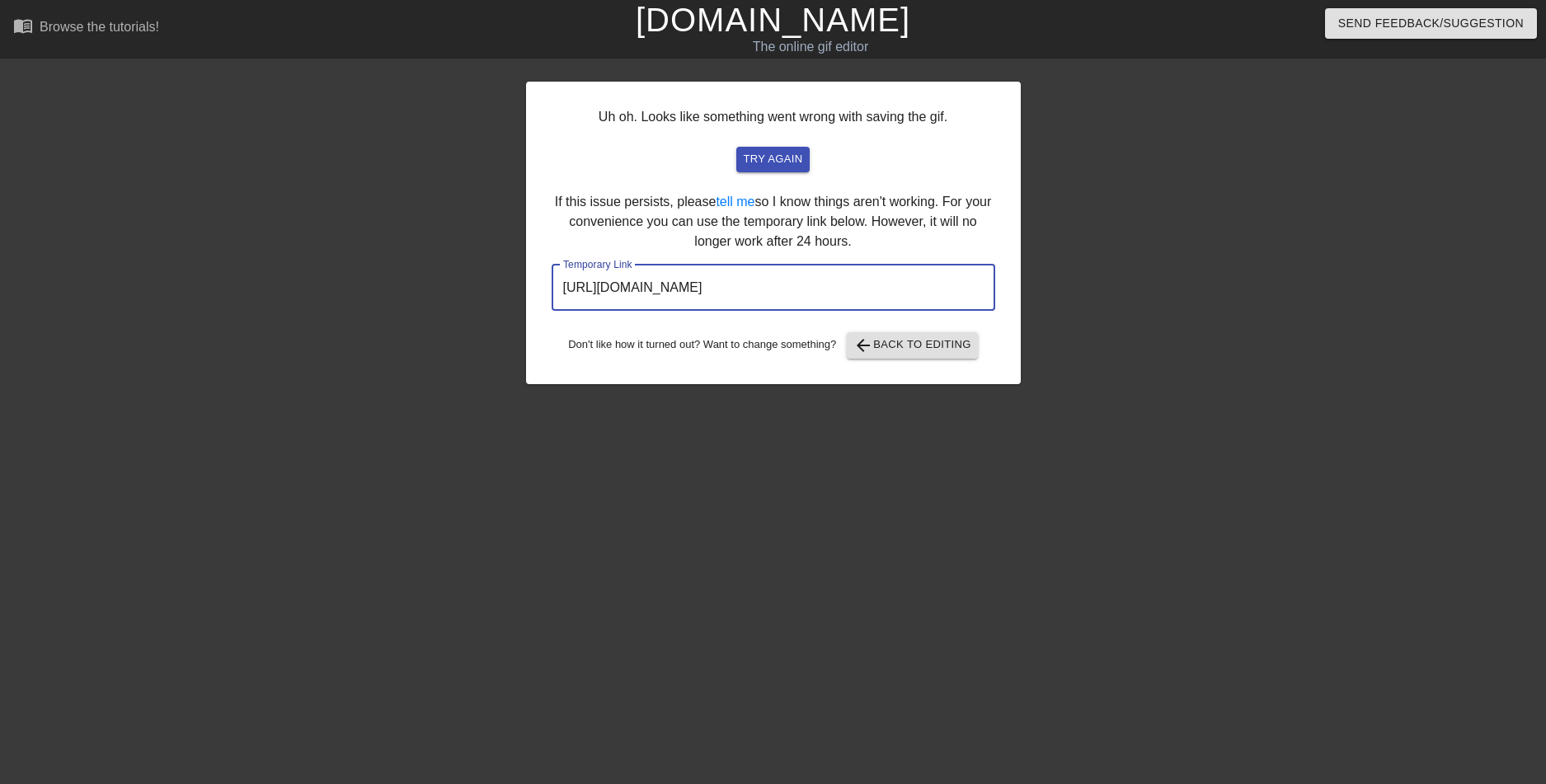
drag, startPoint x: 944, startPoint y: 283, endPoint x: 503, endPoint y: 204, distance: 448.0
click at [503, 204] on div "Uh oh. Looks like something went wrong with saving the gif. try again If this i…" at bounding box center [773, 312] width 1546 height 494
click at [604, 197] on div "Uh oh. Looks like something went wrong with saving the gif. try again If this i…" at bounding box center [773, 232] width 495 height 303
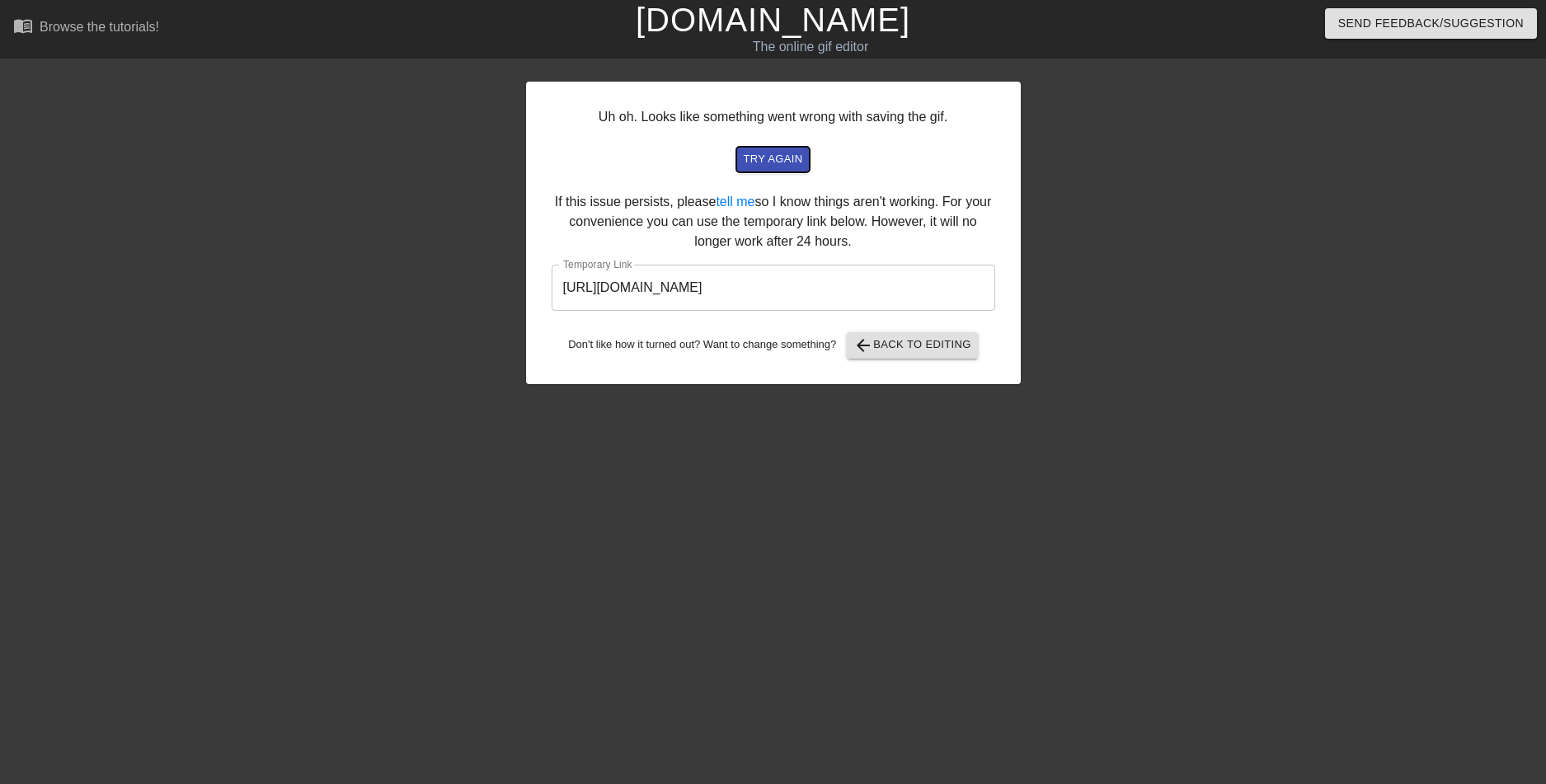
click at [770, 165] on span "try again" at bounding box center [773, 159] width 60 height 19
click at [876, 352] on span "arrow_back Back to Editing" at bounding box center [912, 345] width 118 height 20
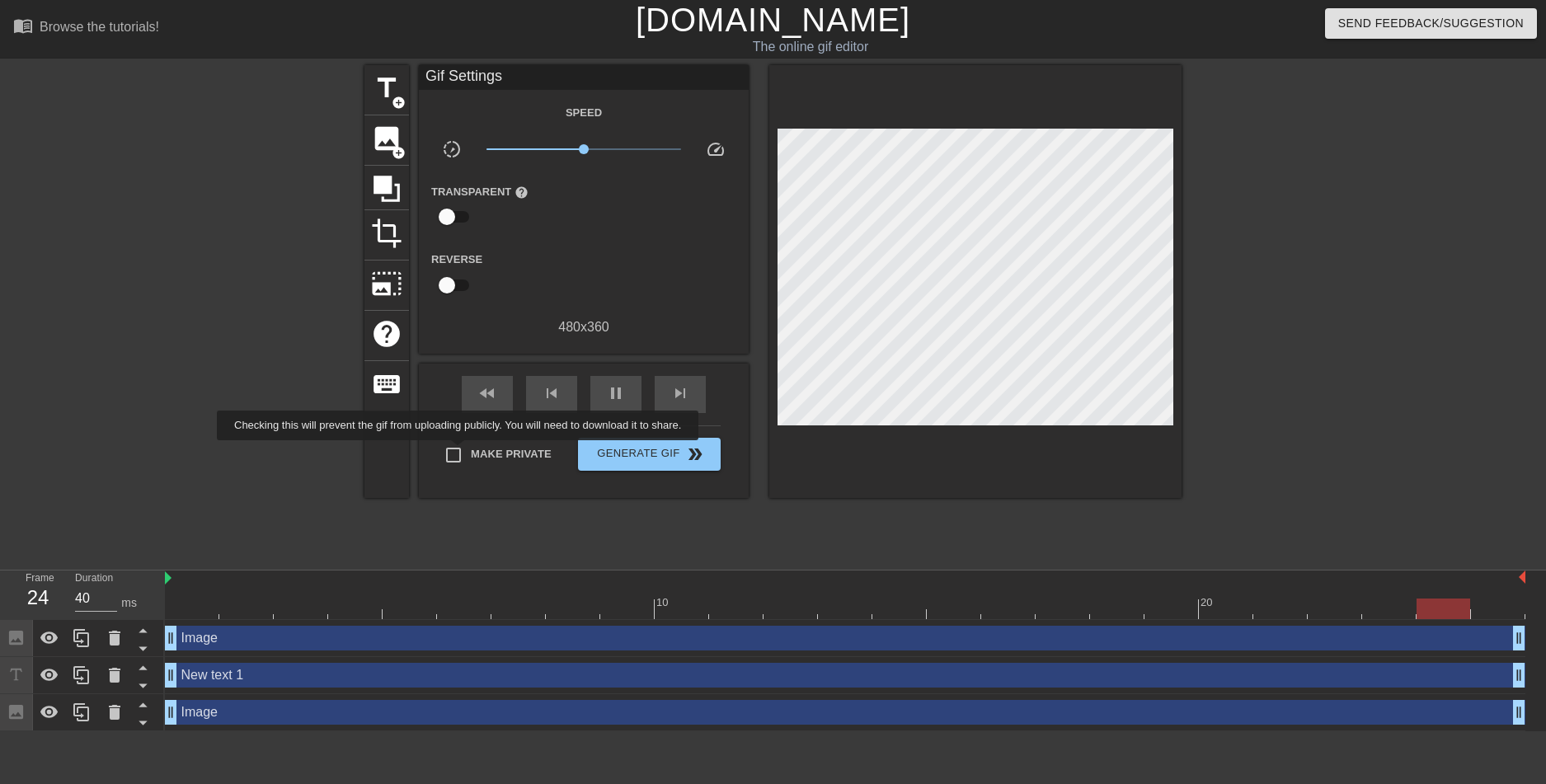
click at [458, 451] on input "Make Private" at bounding box center [454, 455] width 35 height 35
checkbox input "true"
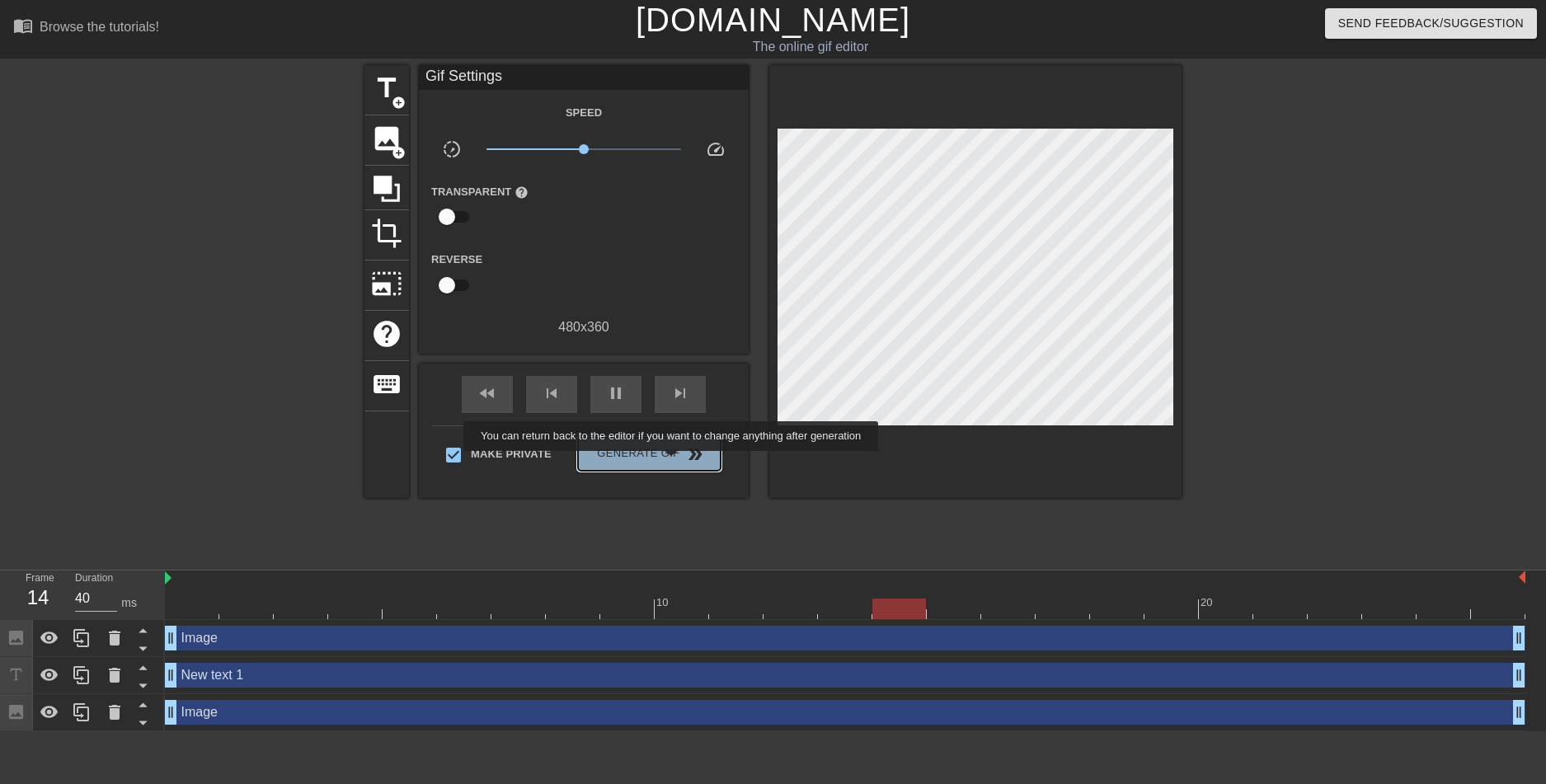
click at [673, 462] on button "Generate Gif double_arrow" at bounding box center [649, 455] width 143 height 33
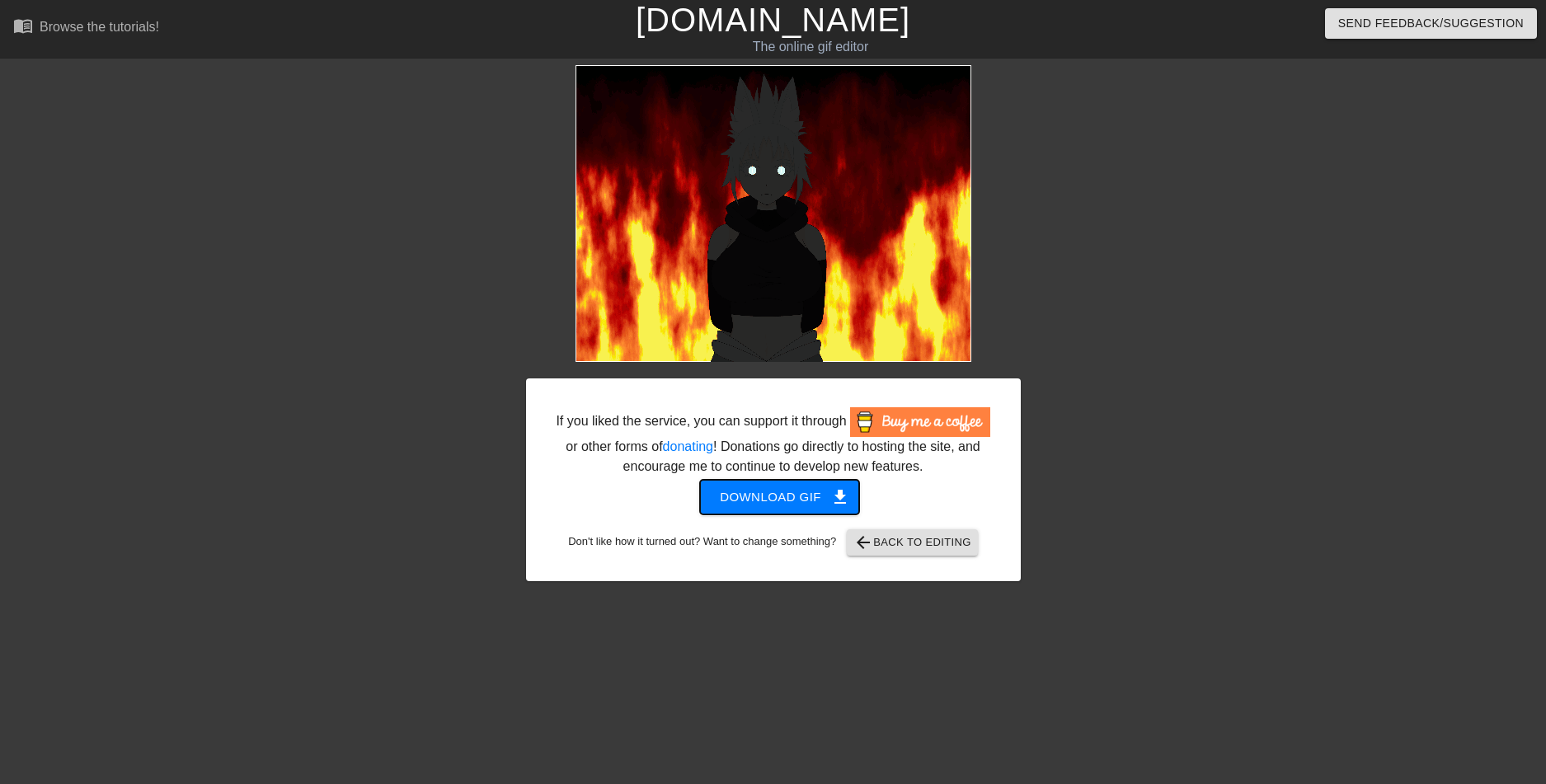
click at [787, 492] on span "Download gif get_app" at bounding box center [779, 497] width 119 height 22
